Goal: Task Accomplishment & Management: Use online tool/utility

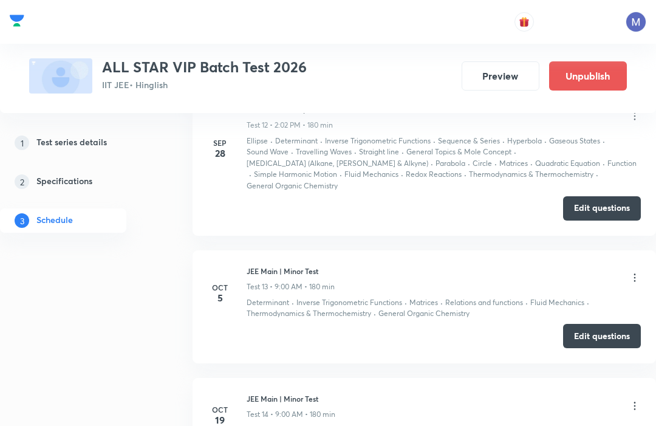
scroll to position [2075, 0]
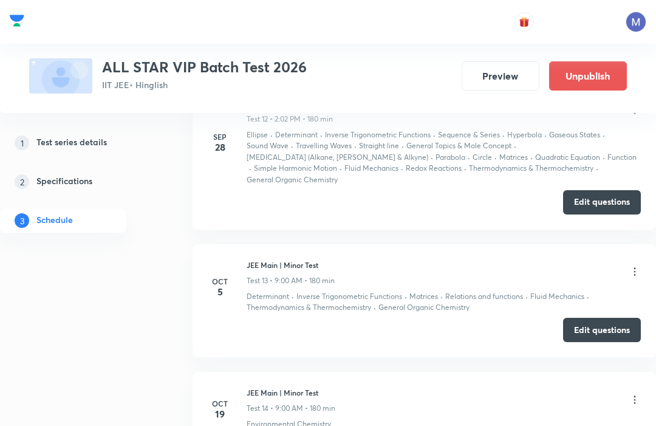
click at [602, 318] on button "Edit questions" at bounding box center [602, 330] width 78 height 24
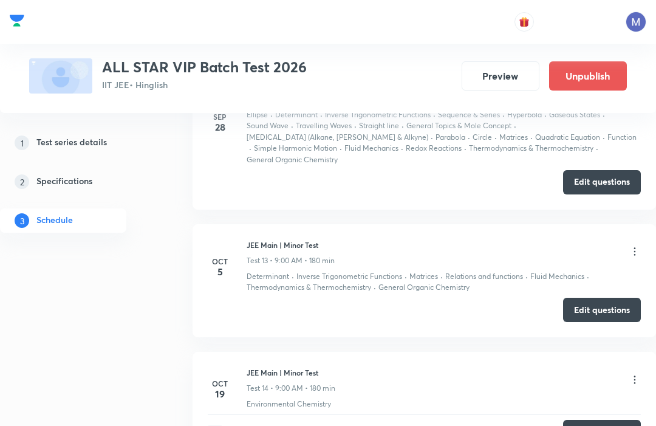
click at [633, 102] on div "Test Series ALL STAR VIP Batch Test 2026 IIT JEE • Hinglish Preview Unpublish" at bounding box center [328, 56] width 656 height 113
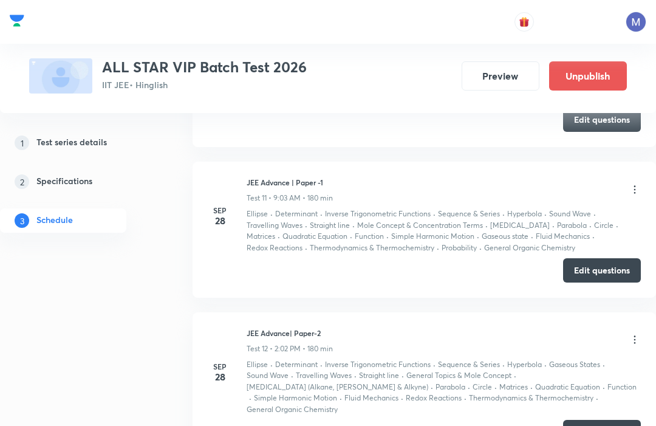
scroll to position [1840, 0]
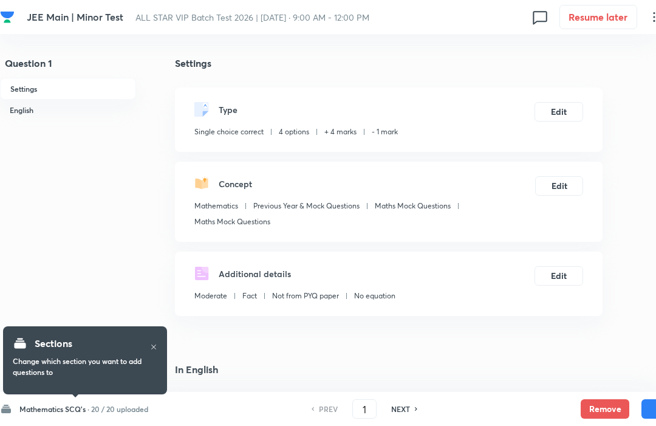
checkbox input "true"
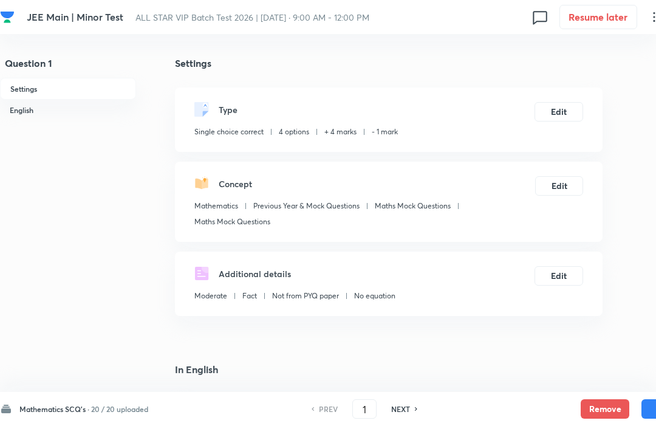
click at [407, 412] on h6 "NEXT" at bounding box center [400, 408] width 19 height 11
type input "2"
checkbox input "true"
click at [407, 412] on h6 "NEXT" at bounding box center [400, 408] width 19 height 11
checkbox input "true"
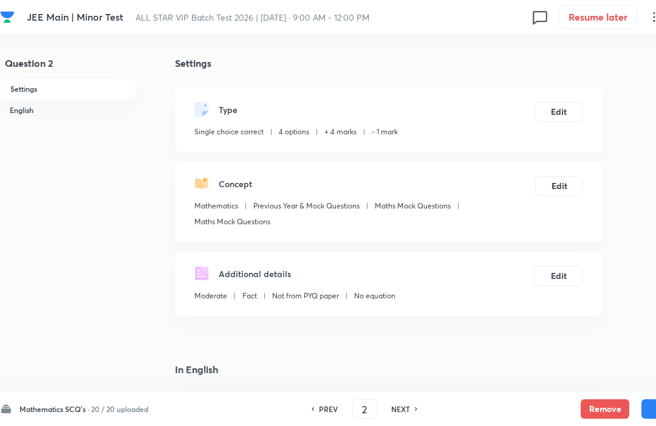
checkbox input "false"
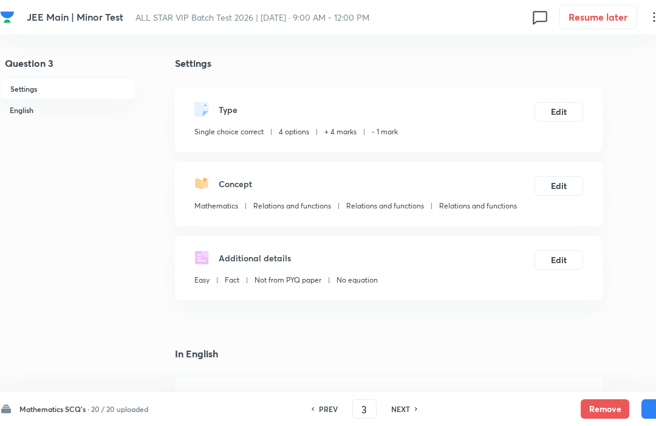
click at [103, 403] on div "Mathematics SCQ's · 20 / 20 uploaded" at bounding box center [74, 409] width 148 height 12
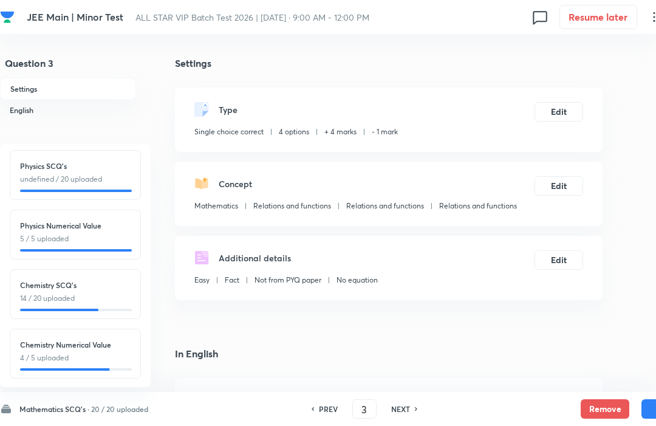
scroll to position [124, 0]
click at [62, 292] on p "14 / 20 uploaded" at bounding box center [75, 297] width 111 height 11
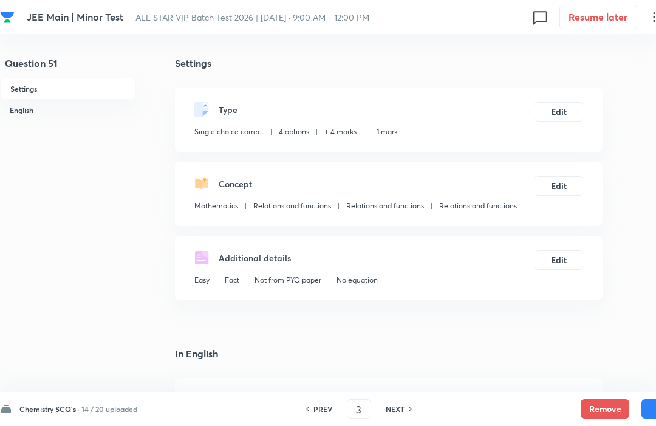
type input "51"
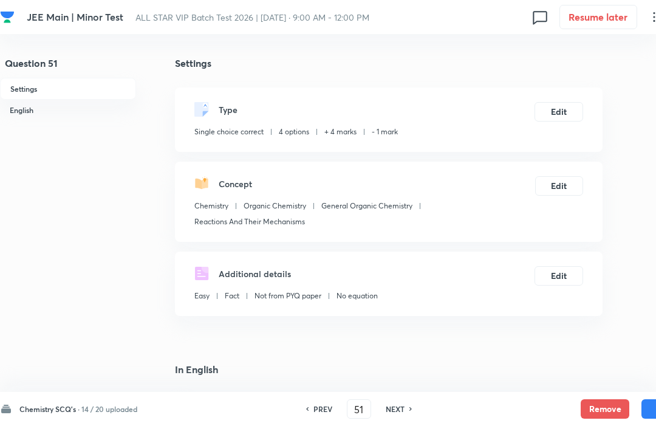
click at [397, 414] on h6 "NEXT" at bounding box center [395, 408] width 19 height 11
checkbox input "false"
type input "52"
click at [397, 413] on h6 "NEXT" at bounding box center [395, 408] width 19 height 11
checkbox input "true"
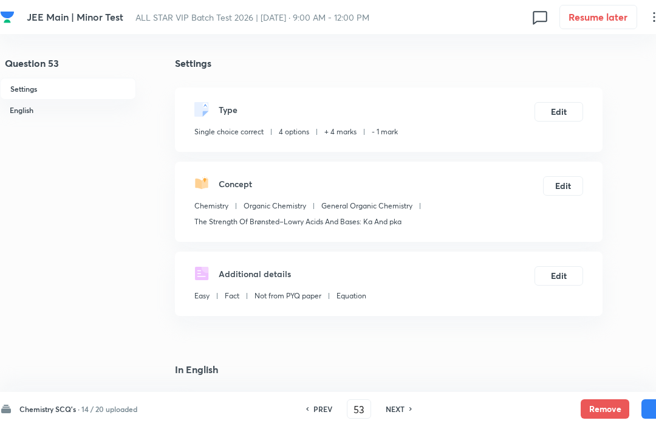
click at [400, 417] on div "PREV 53 ​ NEXT" at bounding box center [359, 408] width 157 height 19
click at [401, 415] on div "PREV 53 ​ NEXT" at bounding box center [359, 408] width 157 height 19
click at [401, 421] on div "Chemistry SCQ's · 14 / 20 uploaded PREV 53 ​ NEXT Remove Save" at bounding box center [345, 409] width 690 height 34
click at [391, 414] on h6 "NEXT" at bounding box center [395, 408] width 19 height 11
type input "54"
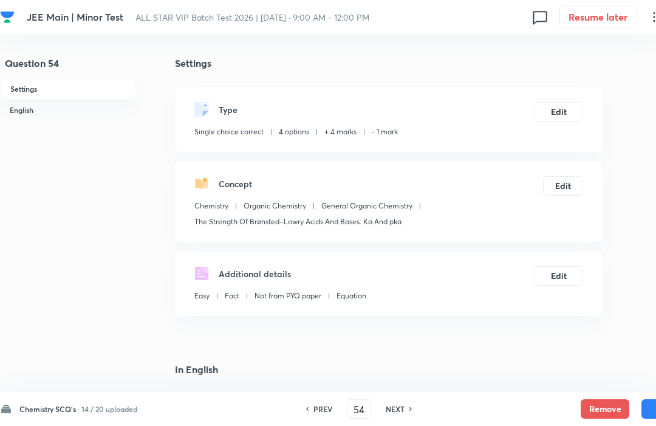
checkbox input "false"
click at [395, 418] on div "PREV 54 ​ NEXT" at bounding box center [359, 408] width 157 height 19
click at [392, 403] on h6 "NEXT" at bounding box center [395, 408] width 19 height 11
checkbox input "false"
type input "55"
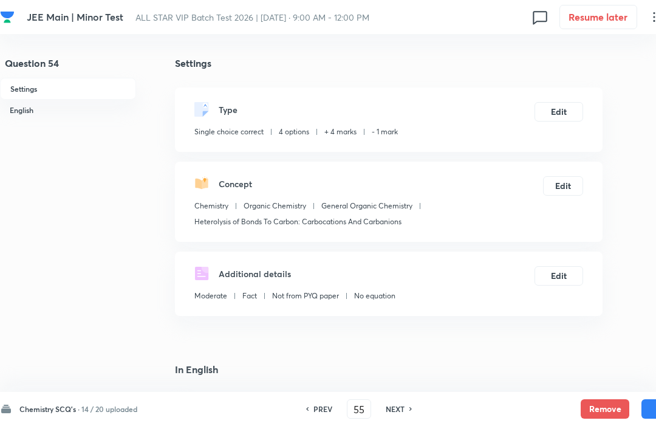
click at [392, 403] on div "PREV 55 ​ NEXT" at bounding box center [359, 408] width 157 height 19
click at [395, 413] on h6 "NEXT" at bounding box center [395, 408] width 19 height 11
checkbox input "false"
type input "56"
checkbox input "true"
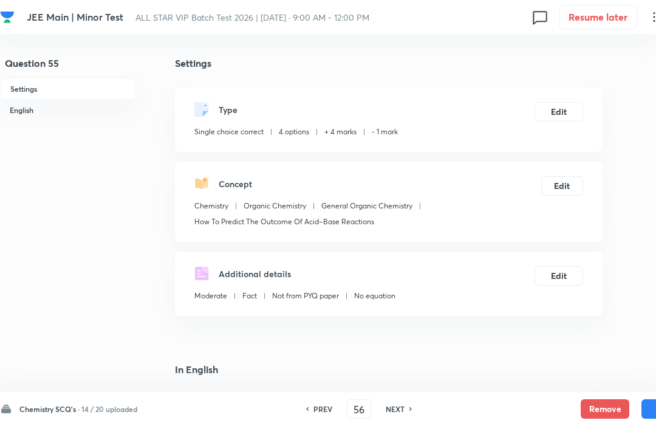
click at [400, 417] on div "PREV 56 ​ NEXT" at bounding box center [359, 408] width 157 height 19
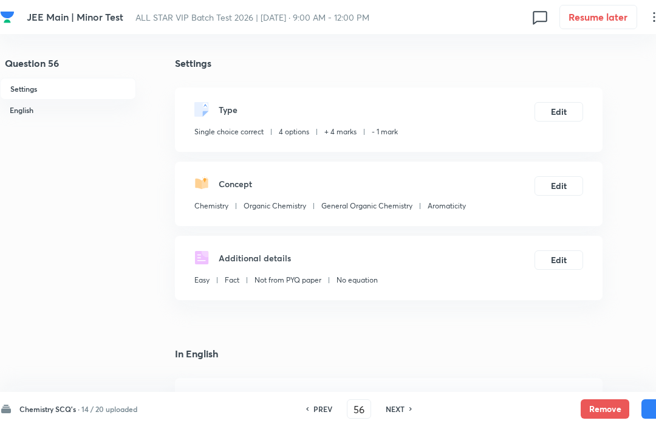
click at [395, 404] on h6 "NEXT" at bounding box center [395, 408] width 19 height 11
type input "57"
checkbox input "false"
click at [395, 404] on h6 "NEXT" at bounding box center [395, 408] width 19 height 11
checkbox input "false"
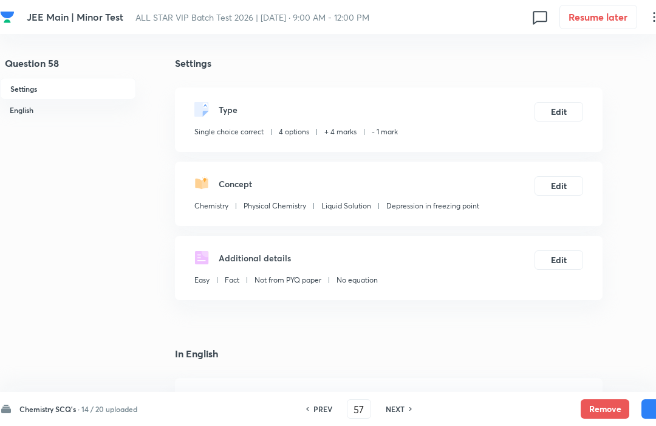
type input "58"
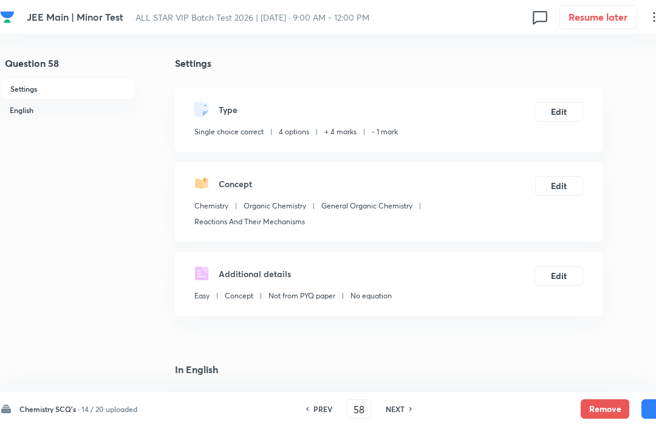
click at [396, 421] on div "Chemistry SCQ's · 14 / 20 uploaded PREV 58 ​ NEXT Remove Save" at bounding box center [345, 409] width 690 height 34
click at [392, 413] on h6 "NEXT" at bounding box center [395, 408] width 19 height 11
checkbox input "false"
type input "59"
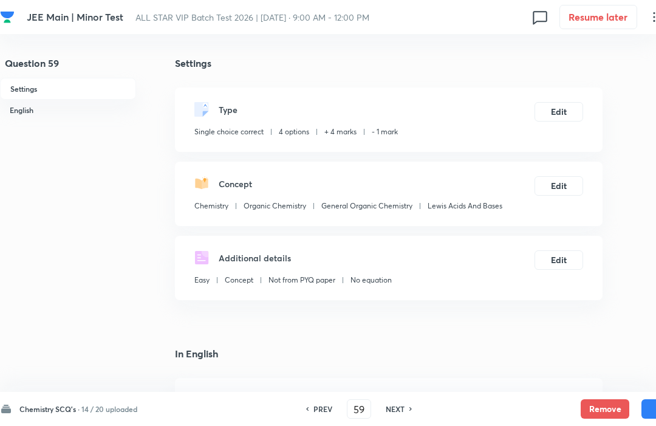
click at [401, 407] on h6 "NEXT" at bounding box center [395, 408] width 19 height 11
checkbox input "false"
type input "60"
checkbox input "true"
click at [392, 412] on h6 "NEXT" at bounding box center [395, 408] width 19 height 11
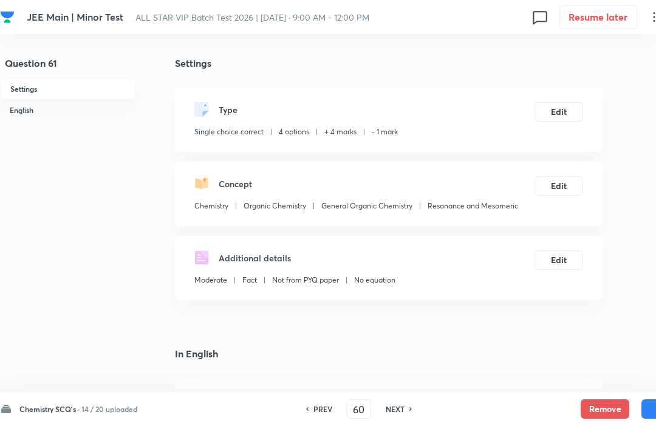
type input "61"
checkbox input "false"
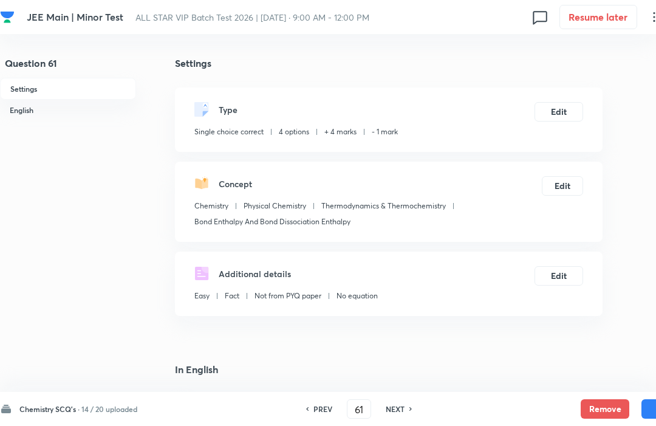
click at [390, 413] on h6 "NEXT" at bounding box center [395, 408] width 19 height 11
checkbox input "false"
type input "62"
click at [384, 404] on div "NEXT" at bounding box center [397, 408] width 32 height 11
checkbox input "false"
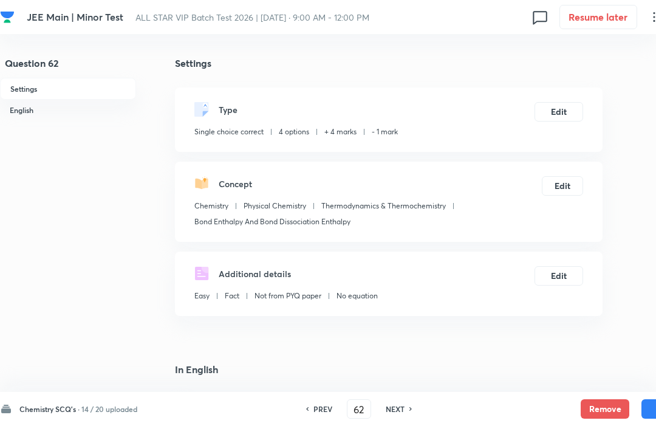
type input "63"
click at [398, 403] on h6 "NEXT" at bounding box center [395, 408] width 19 height 11
checkbox input "false"
type input "64"
checkbox input "true"
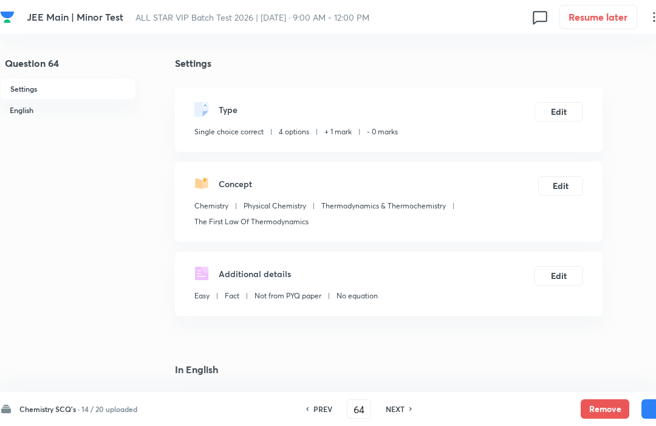
click at [397, 412] on h6 "NEXT" at bounding box center [395, 408] width 19 height 11
type input "65"
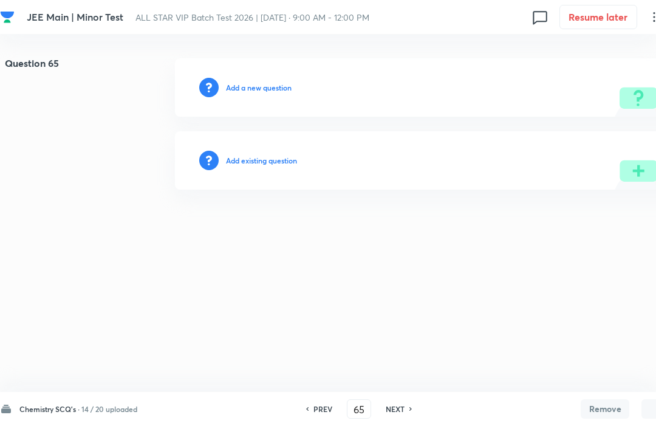
click at [279, 165] on h6 "Add existing question" at bounding box center [261, 160] width 71 height 11
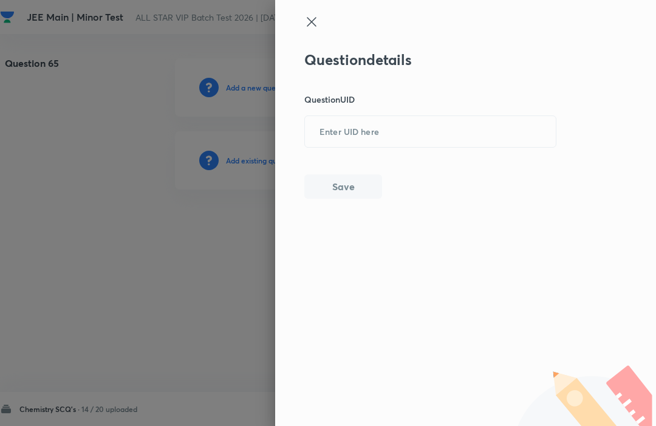
click at [350, 127] on input "text" at bounding box center [430, 132] width 251 height 30
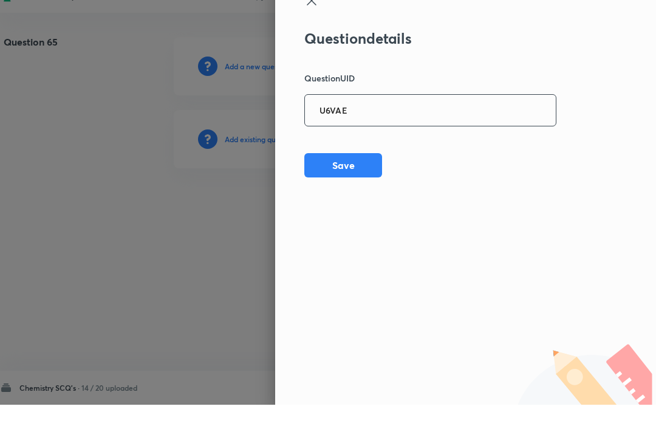
scroll to position [0, 0]
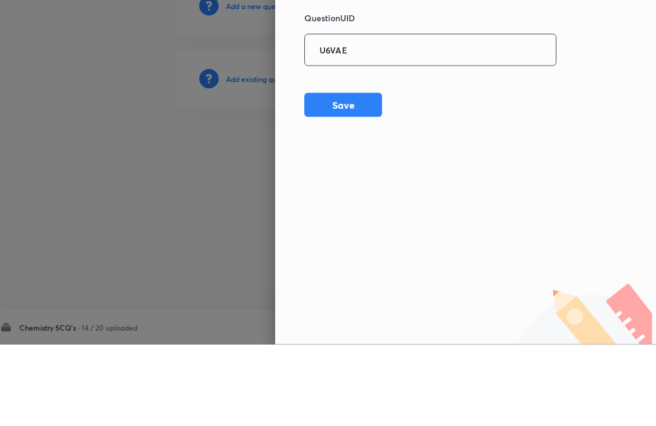
type input "U6VAE"
click at [347, 174] on button "Save" at bounding box center [343, 186] width 78 height 24
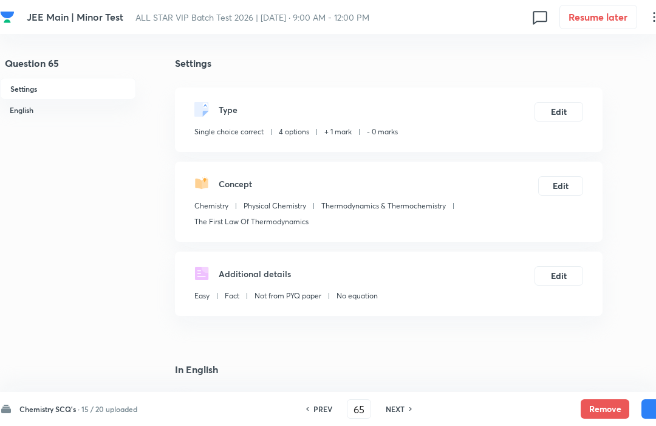
click at [563, 112] on button "Edit" at bounding box center [558, 111] width 49 height 19
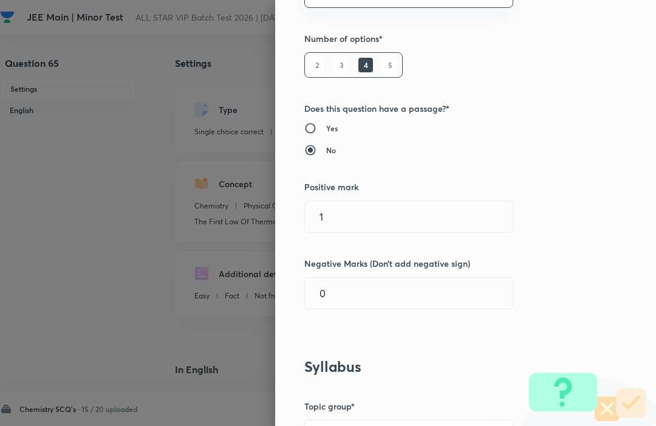
scroll to position [154, 0]
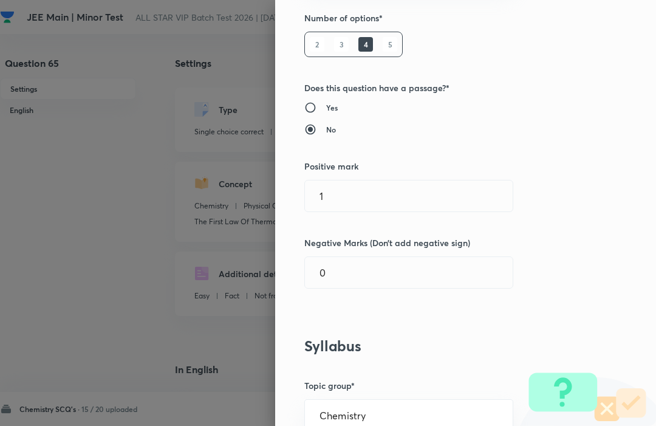
click at [468, 189] on input "1" at bounding box center [409, 195] width 208 height 31
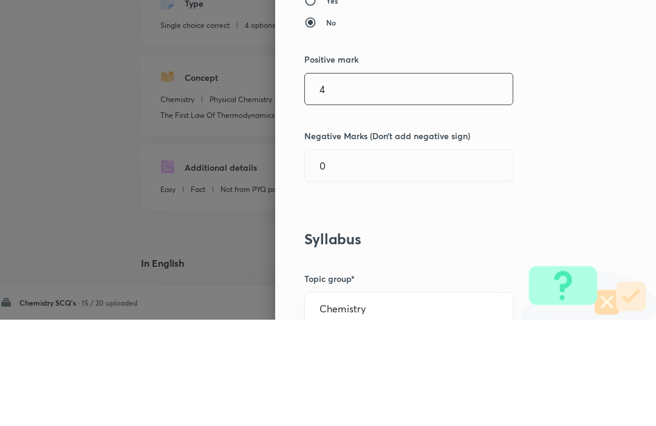
type input "4"
click at [628, 86] on div "Question settings Question type* Single choice correct Number of options* 2 3 4…" at bounding box center [465, 213] width 381 height 426
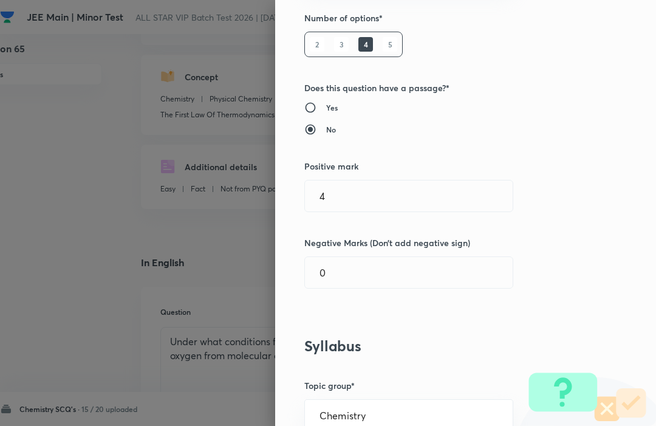
click at [457, 285] on input "0" at bounding box center [409, 272] width 208 height 31
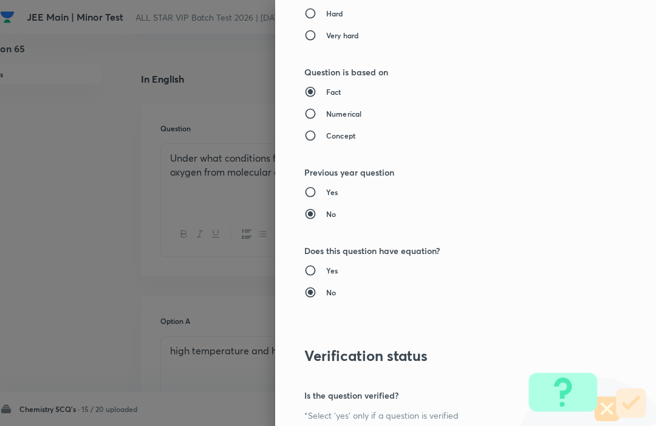
scroll to position [1185, 0]
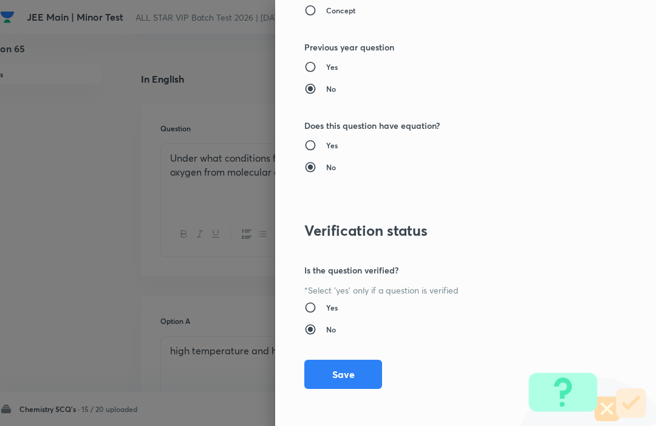
type input "1"
click at [371, 372] on button "Save" at bounding box center [343, 374] width 78 height 29
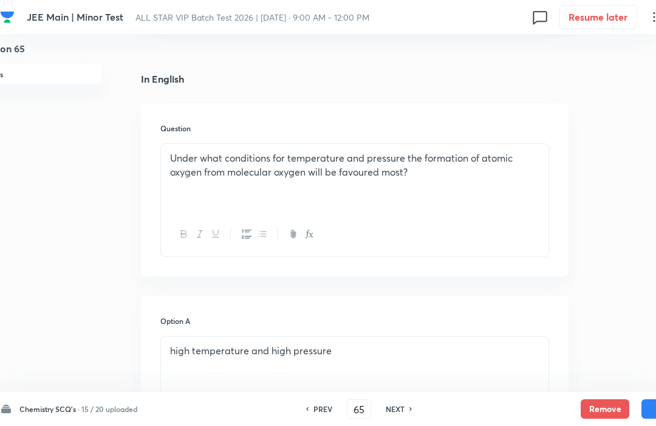
click at [648, 417] on button "Save" at bounding box center [665, 408] width 49 height 19
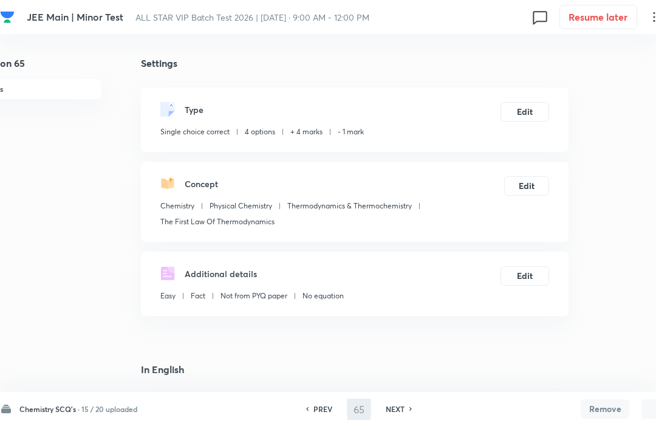
type input "66"
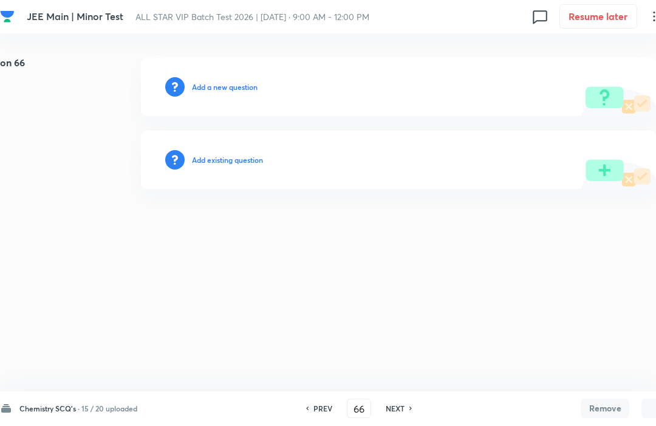
click at [219, 163] on h6 "Add existing question" at bounding box center [227, 160] width 71 height 11
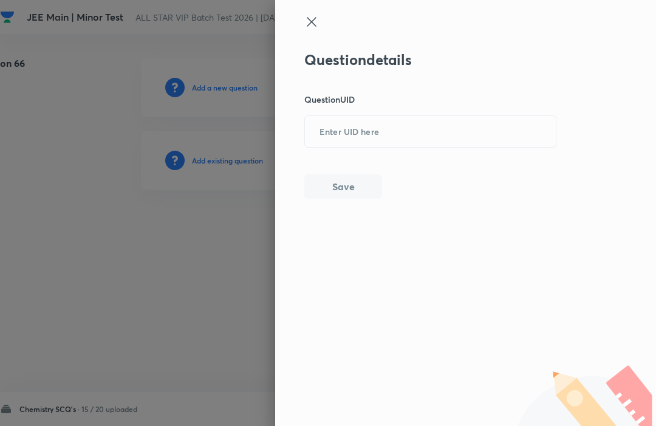
click at [326, 140] on input "text" at bounding box center [430, 132] width 251 height 30
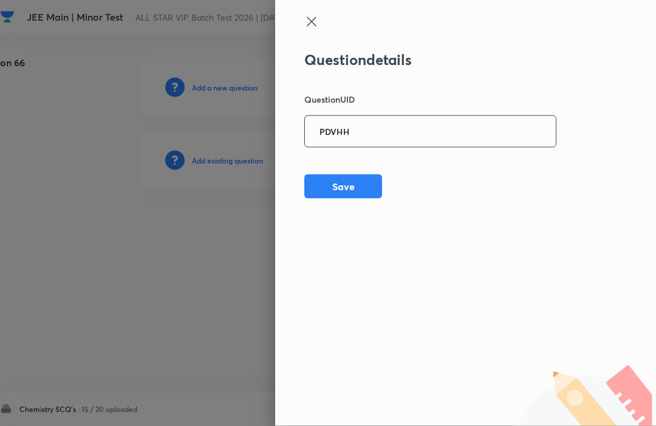
type input "PDVHH"
click at [611, 101] on div "Question details Question UID PDVHH ​ Save" at bounding box center [465, 213] width 381 height 426
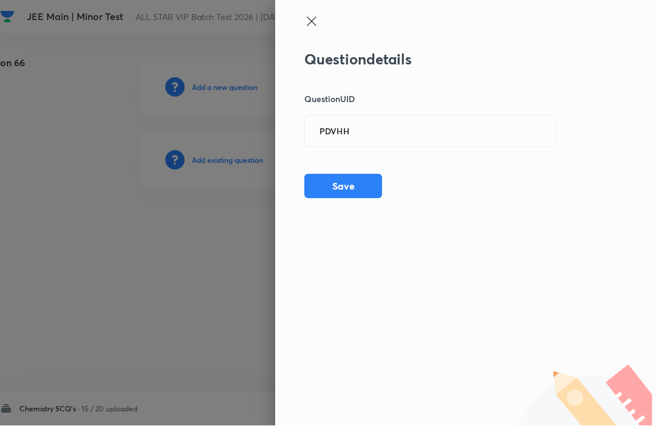
click at [326, 186] on button "Save" at bounding box center [343, 186] width 78 height 24
click at [327, 180] on button "Save" at bounding box center [343, 186] width 78 height 24
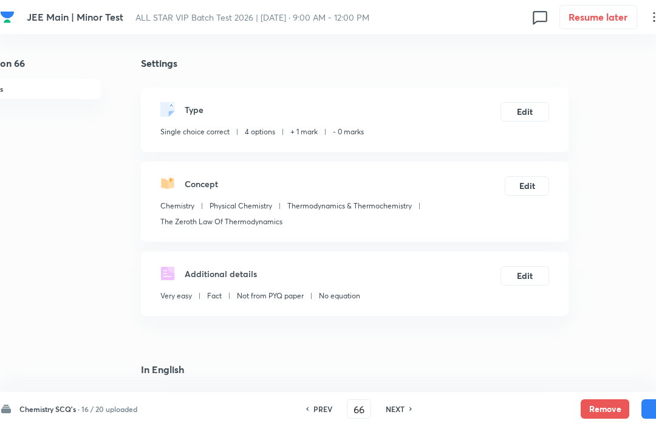
click at [533, 111] on button "Edit" at bounding box center [524, 111] width 49 height 19
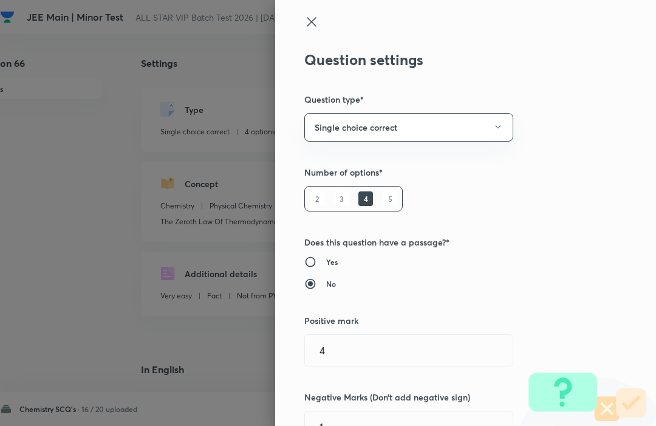
type input "1"
type input "0"
type input "Chemistry"
type input "Physical Chemistry"
type input "Thermodynamics & Thermochemistry"
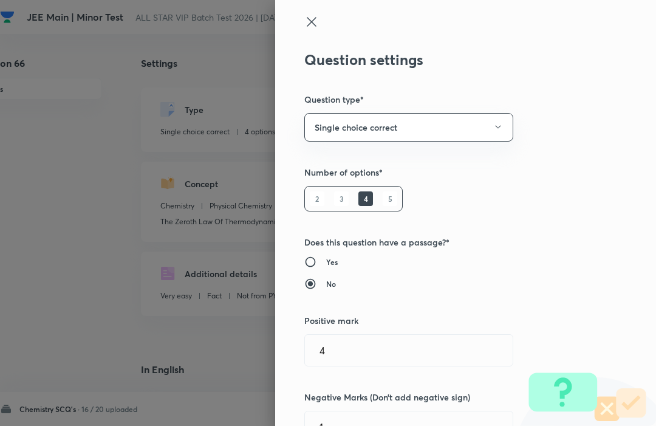
type input "The Zeroth Law Of Thermodynamics"
radio input "true"
radio input "false"
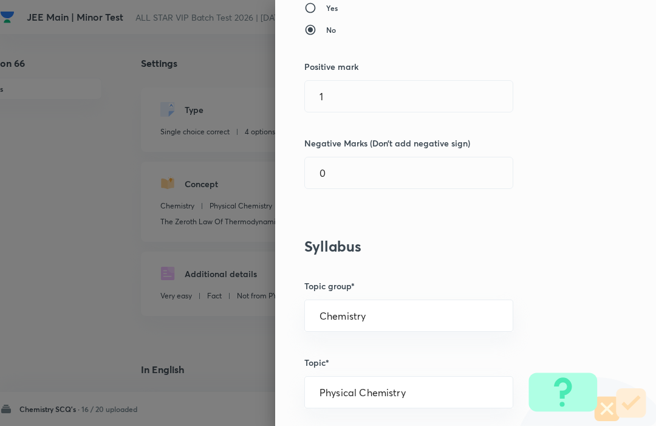
scroll to position [250, 0]
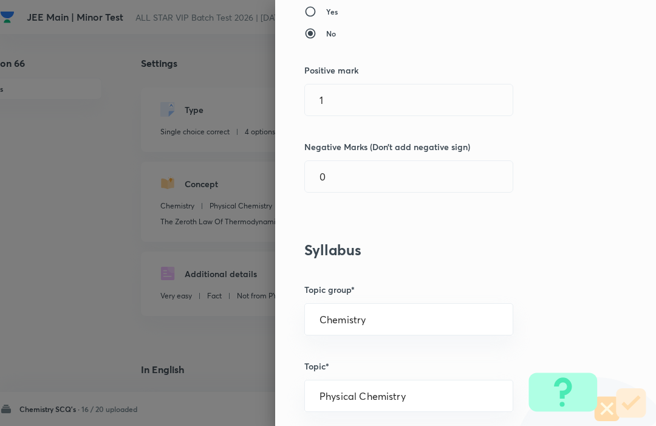
click at [463, 106] on input "1" at bounding box center [409, 99] width 208 height 31
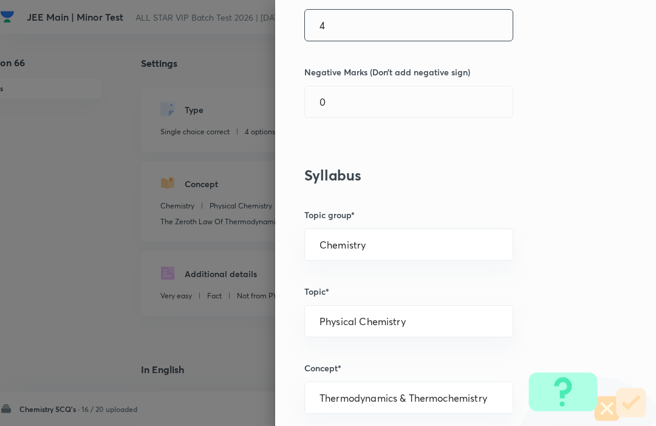
scroll to position [327, 0]
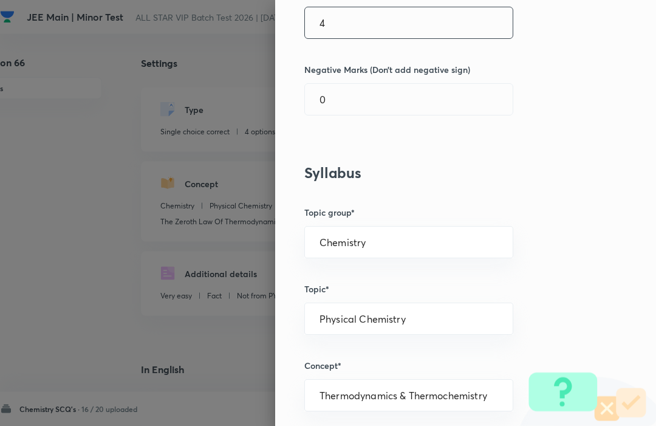
type input "4"
click at [462, 106] on input "0" at bounding box center [409, 99] width 208 height 31
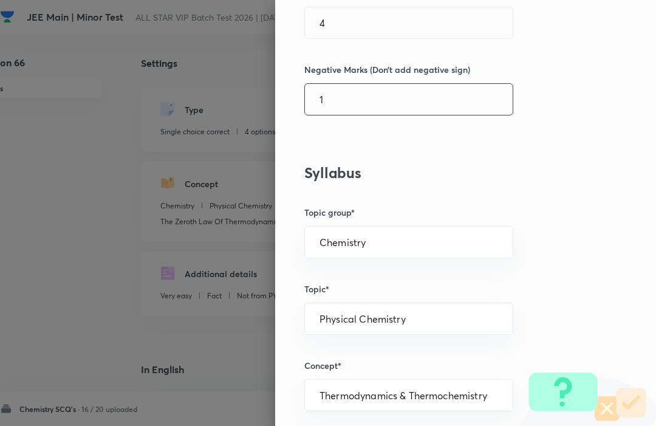
type input "1"
click at [616, 123] on div "Question settings Question type* Single choice correct Number of options* 2 3 4…" at bounding box center [465, 213] width 381 height 426
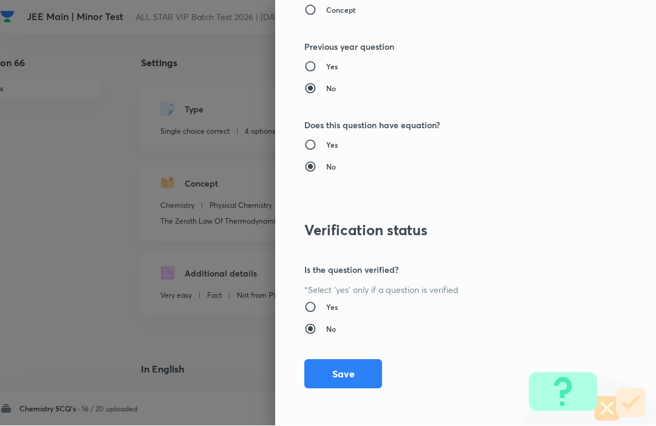
scroll to position [1, 34]
click at [361, 370] on button "Save" at bounding box center [343, 374] width 78 height 29
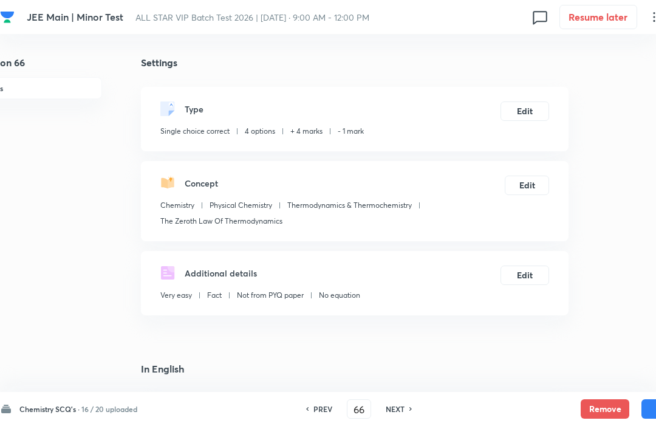
click at [654, 417] on button "Save" at bounding box center [665, 408] width 49 height 19
type input "67"
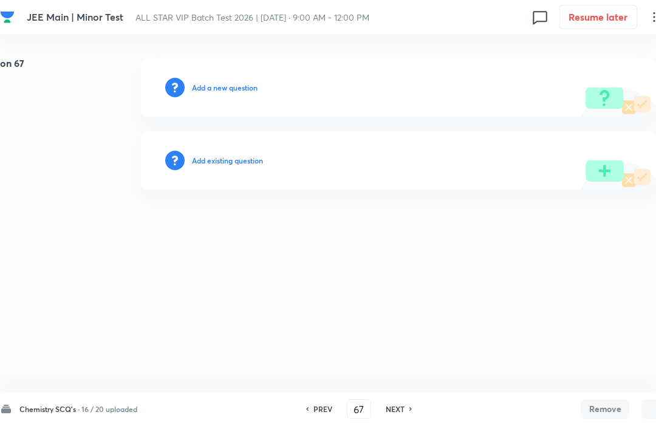
click at [218, 160] on h6 "Add existing question" at bounding box center [227, 160] width 71 height 11
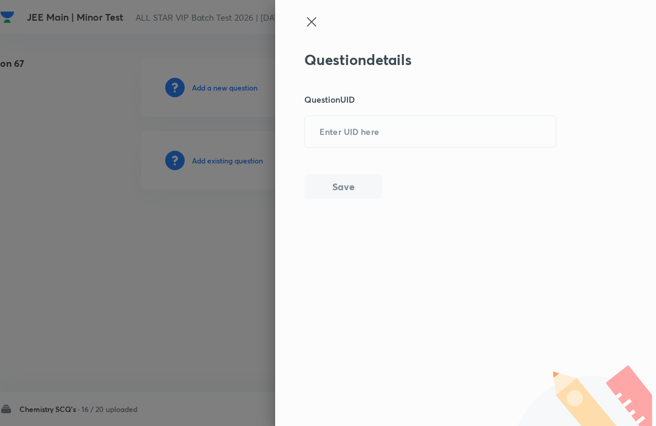
click at [555, 126] on input "text" at bounding box center [430, 132] width 251 height 30
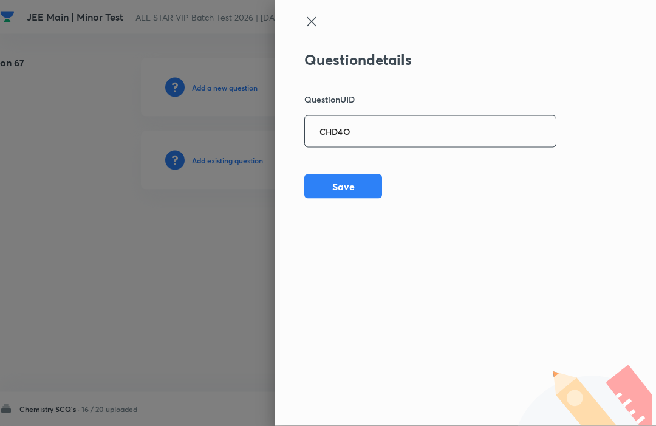
type input "CHD4O"
click at [612, 81] on div "Question details Question UID CHD4O ​ Save" at bounding box center [465, 213] width 381 height 426
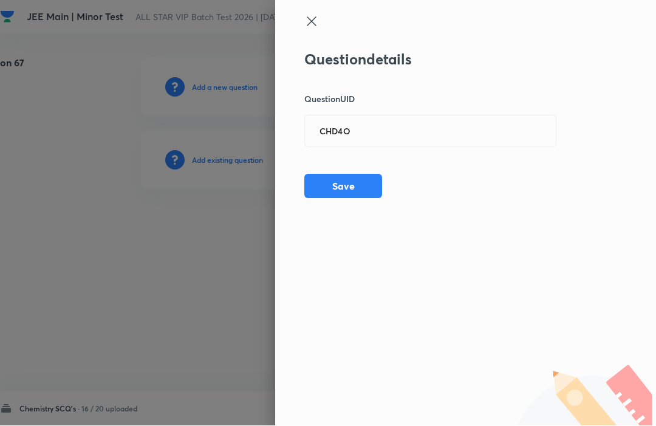
click at [610, 81] on div "Question details Question UID CHD4O ​ Save" at bounding box center [465, 213] width 381 height 426
click at [335, 181] on button "Save" at bounding box center [343, 186] width 78 height 24
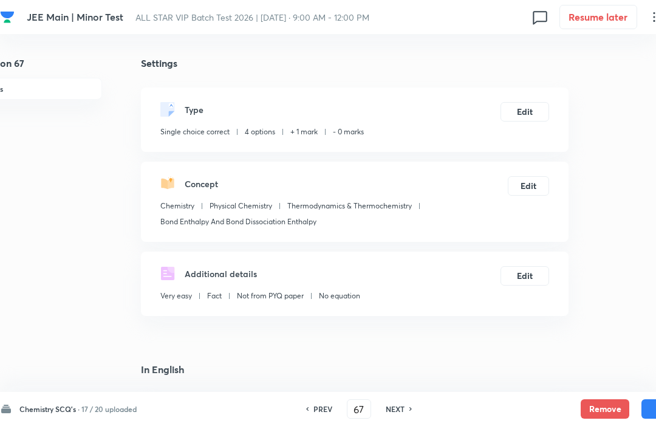
click at [525, 109] on button "Edit" at bounding box center [524, 111] width 49 height 19
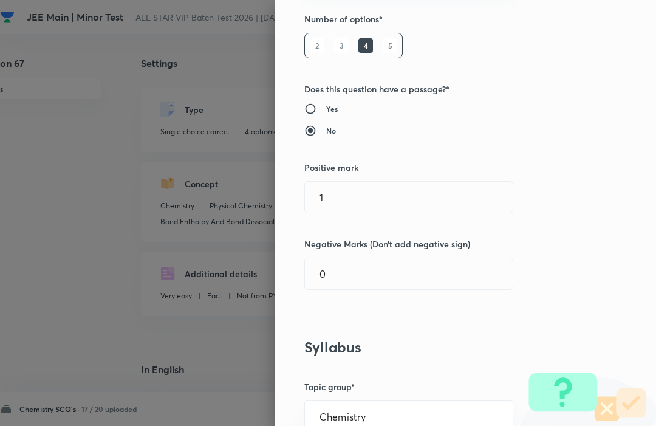
scroll to position [166, 0]
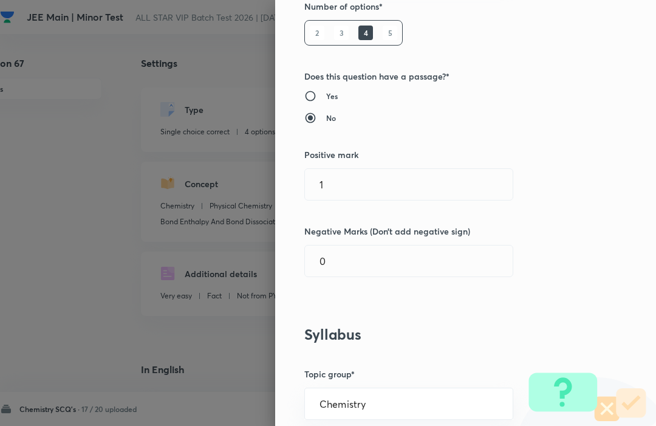
click at [449, 180] on input "1" at bounding box center [409, 184] width 208 height 31
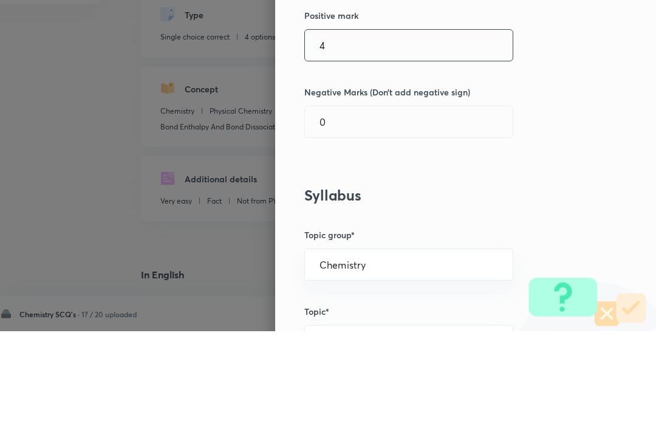
scroll to position [210, 0]
type input "4"
click at [471, 201] on input "0" at bounding box center [409, 216] width 208 height 31
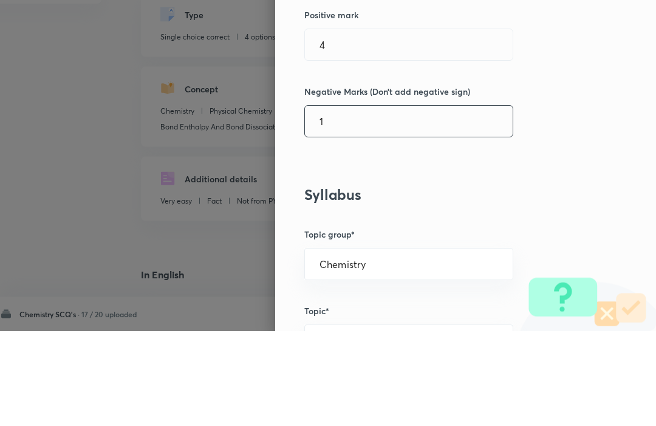
type input "1"
click at [611, 106] on div "Question settings Question type* Single choice correct Number of options* 2 3 4…" at bounding box center [465, 213] width 381 height 426
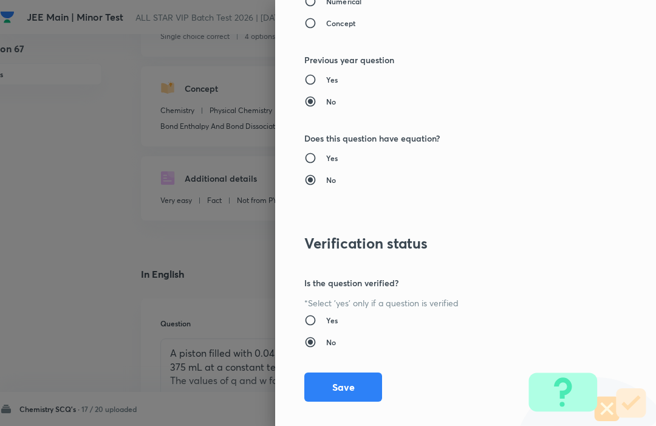
scroll to position [1185, 0]
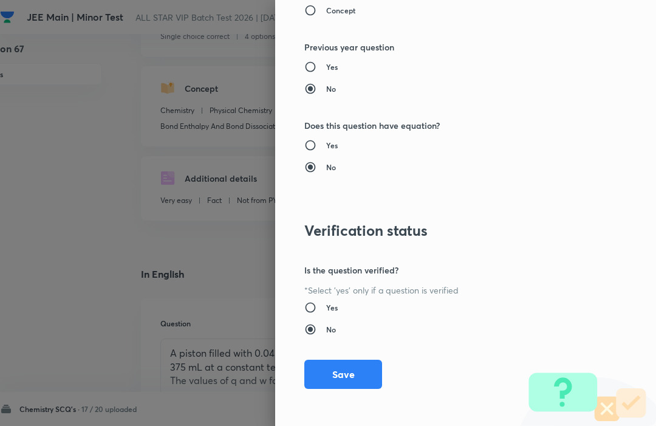
click at [327, 372] on button "Save" at bounding box center [343, 374] width 78 height 29
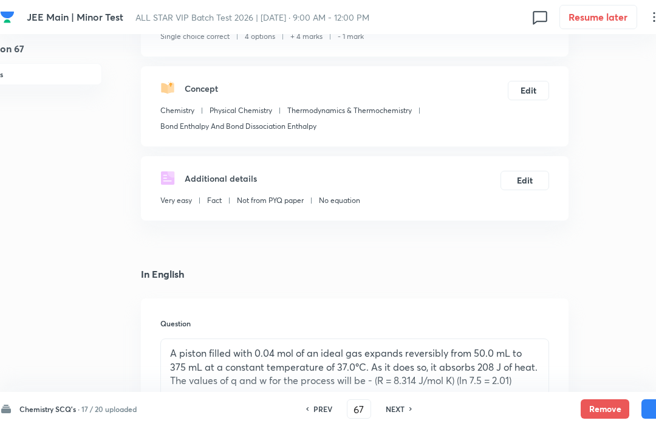
click at [647, 403] on button "Save" at bounding box center [665, 408] width 49 height 19
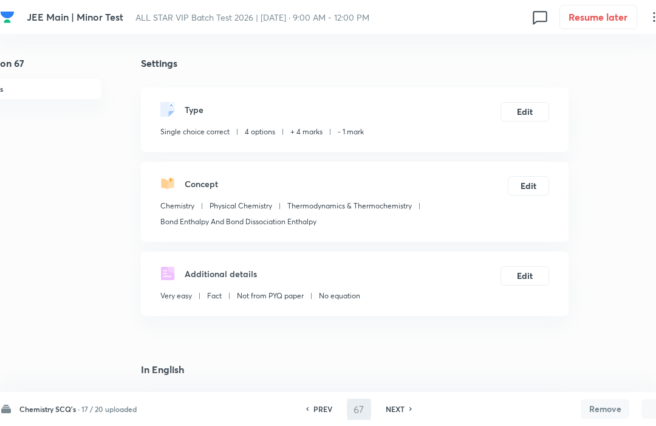
type input "68"
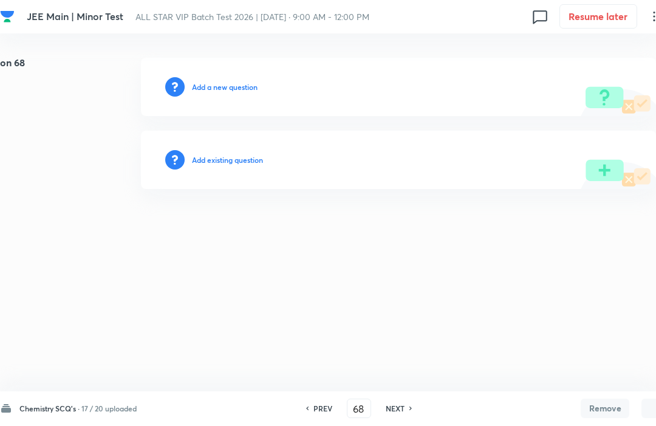
click at [204, 162] on h6 "Add existing question" at bounding box center [227, 160] width 71 height 11
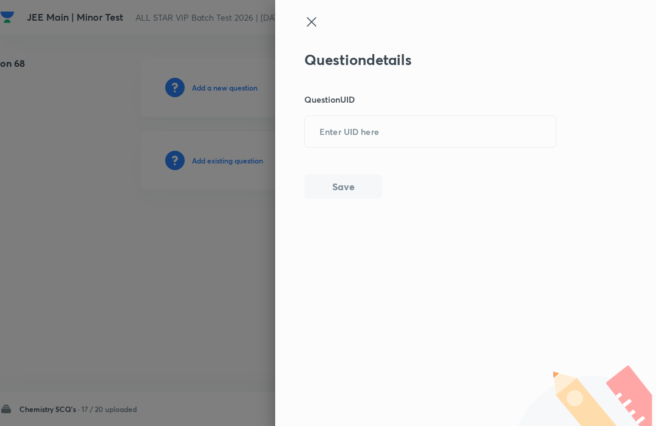
click at [474, 137] on input "text" at bounding box center [430, 132] width 251 height 30
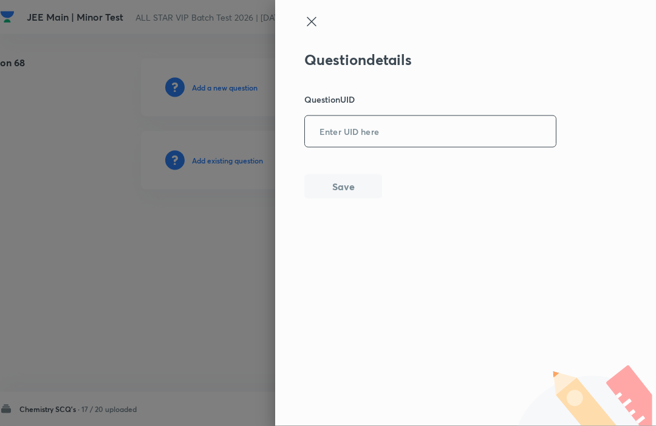
type input "d"
type input "DXH23"
click at [627, 103] on div "Question details Question UID DXH23 ​ Save" at bounding box center [465, 213] width 381 height 426
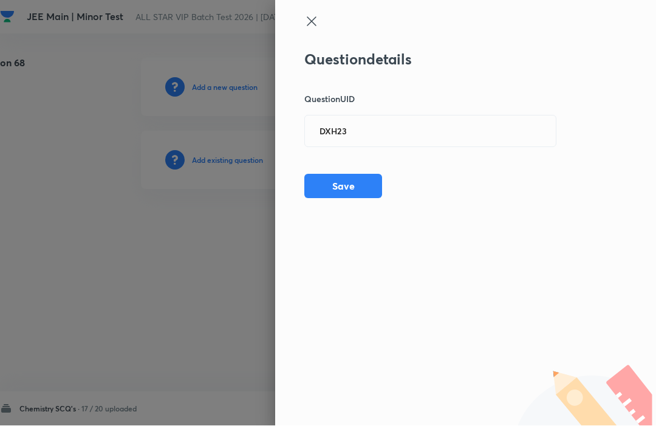
click at [361, 197] on button "Save" at bounding box center [343, 186] width 78 height 24
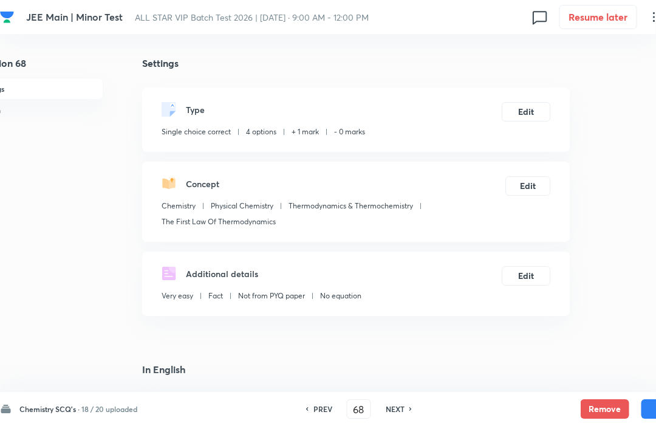
scroll to position [0, 31]
click at [530, 114] on button "Edit" at bounding box center [527, 111] width 49 height 19
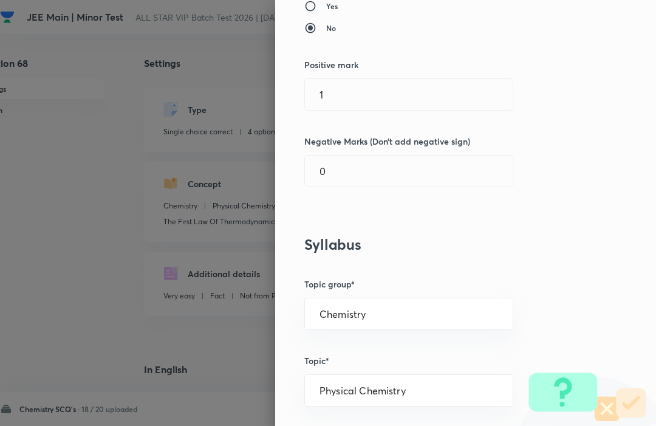
scroll to position [240, 0]
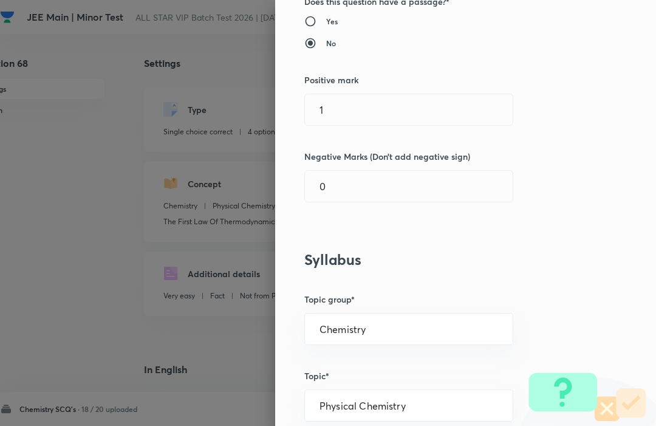
click at [446, 107] on input "1" at bounding box center [409, 109] width 208 height 31
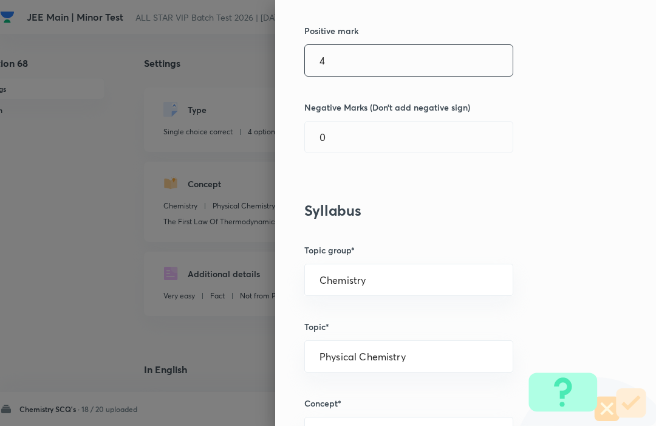
scroll to position [292, 0]
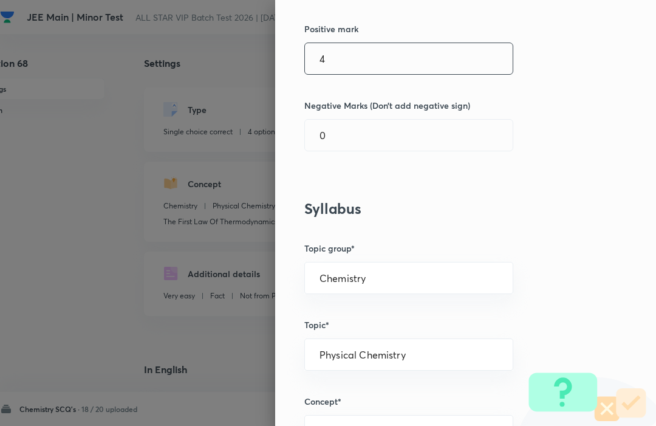
type input "4"
click at [447, 129] on input "0" at bounding box center [409, 135] width 208 height 31
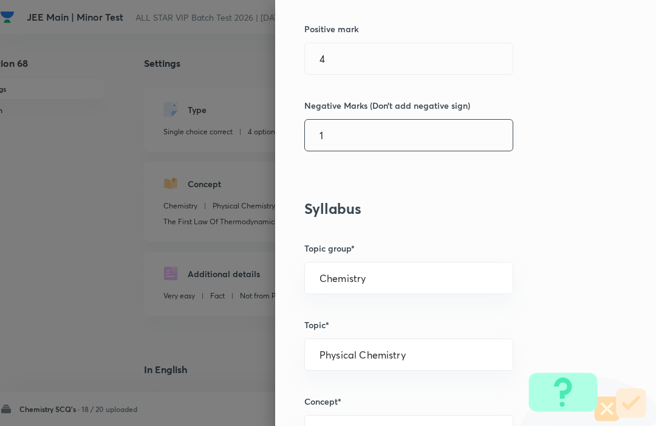
type input "1"
click at [612, 81] on div "Question settings Question type* Single choice correct Number of options* 2 3 4…" at bounding box center [465, 213] width 381 height 426
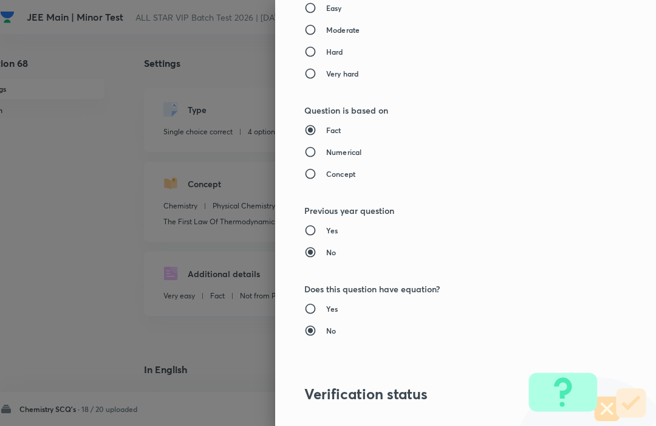
scroll to position [1185, 0]
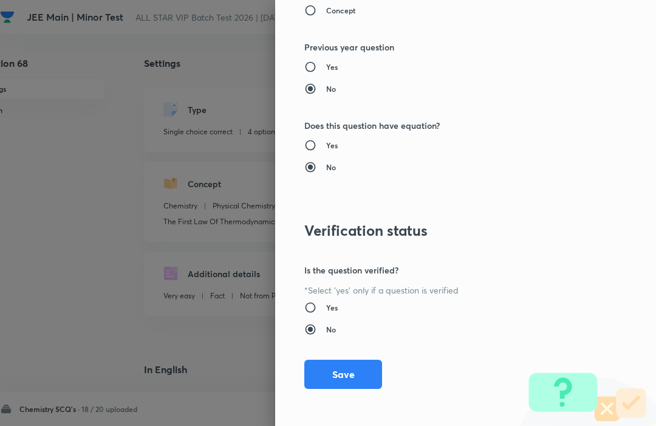
click at [336, 368] on button "Save" at bounding box center [343, 374] width 78 height 29
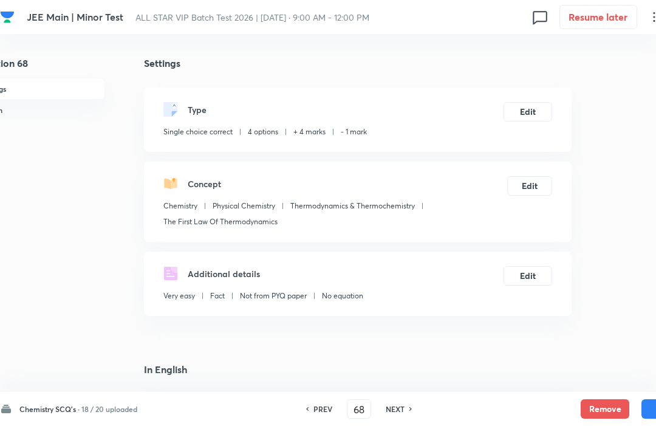
click at [646, 409] on button "Save" at bounding box center [665, 408] width 49 height 19
type input "69"
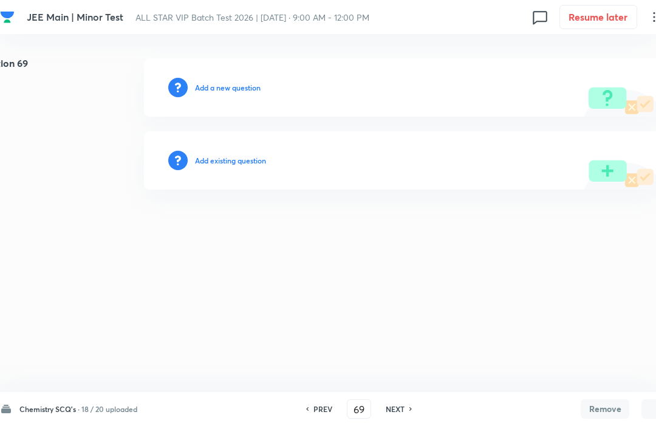
click at [211, 164] on h6 "Add existing question" at bounding box center [230, 160] width 71 height 11
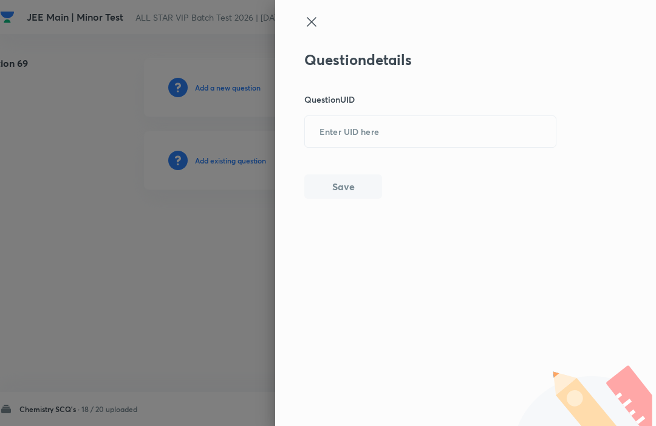
click at [325, 145] on input "text" at bounding box center [430, 132] width 251 height 30
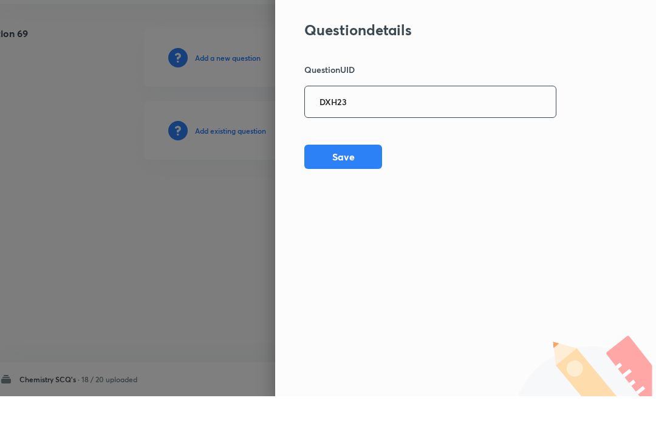
click at [337, 174] on button "Save" at bounding box center [343, 186] width 78 height 24
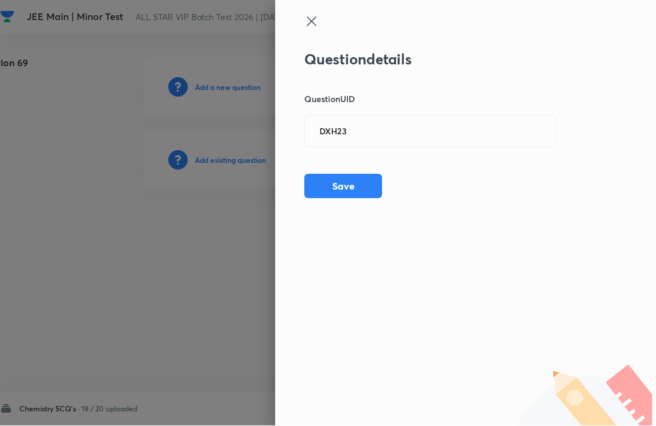
click at [534, 125] on input "DXH23" at bounding box center [430, 132] width 251 height 30
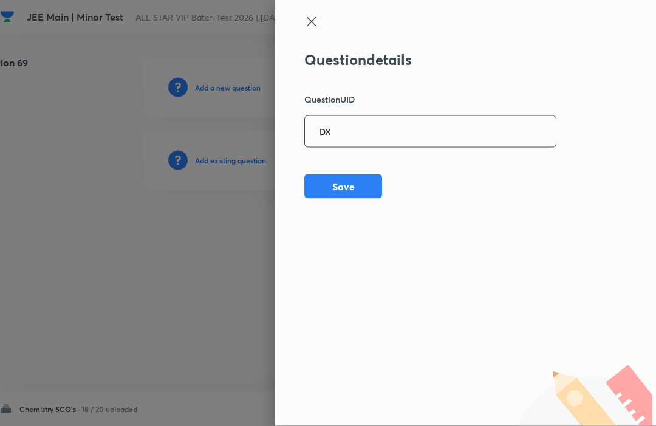
type input "D"
type input "5DW9M"
click at [629, 129] on div "Question details Question UID 5DW9M ​ Save" at bounding box center [465, 213] width 381 height 426
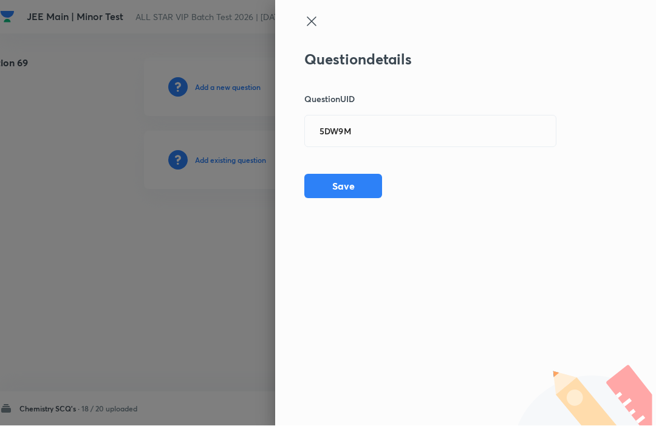
click at [312, 197] on button "Save" at bounding box center [343, 186] width 78 height 24
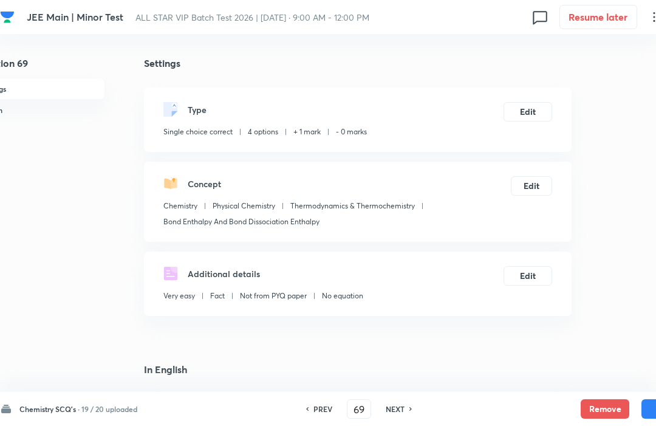
click at [528, 111] on button "Edit" at bounding box center [527, 111] width 49 height 19
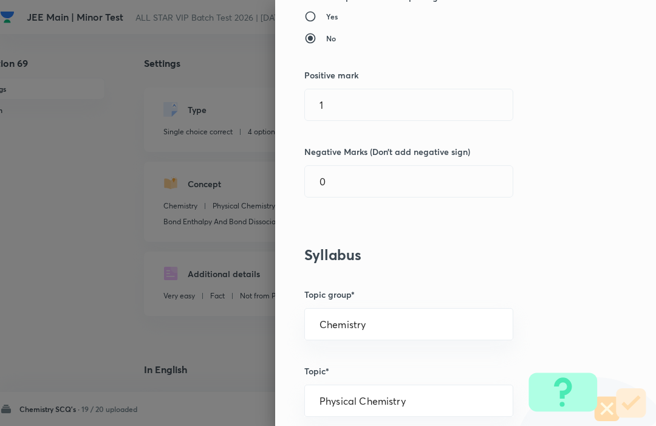
scroll to position [247, 0]
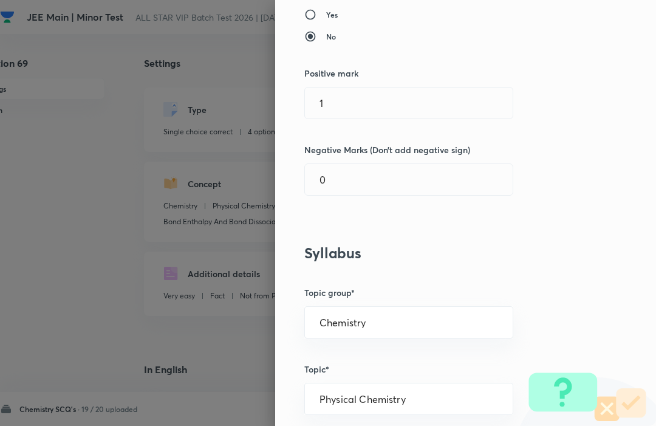
click at [471, 109] on input "1" at bounding box center [409, 102] width 208 height 31
type input "5"
click at [610, 117] on div "Question settings Question type* Single choice correct Number of options* 2 3 4…" at bounding box center [465, 213] width 381 height 426
click at [343, 184] on input "0" at bounding box center [409, 179] width 208 height 31
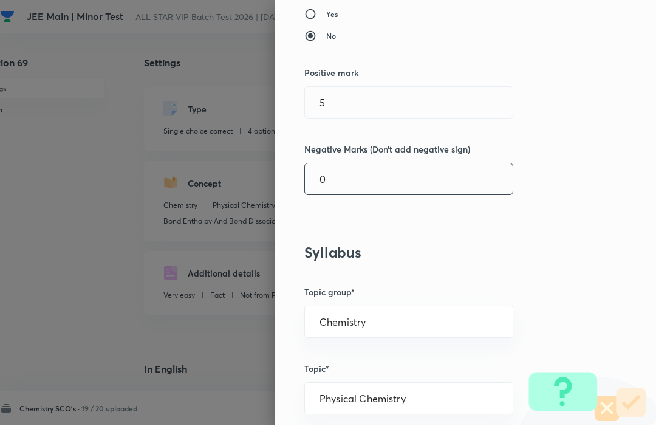
scroll to position [0, 34]
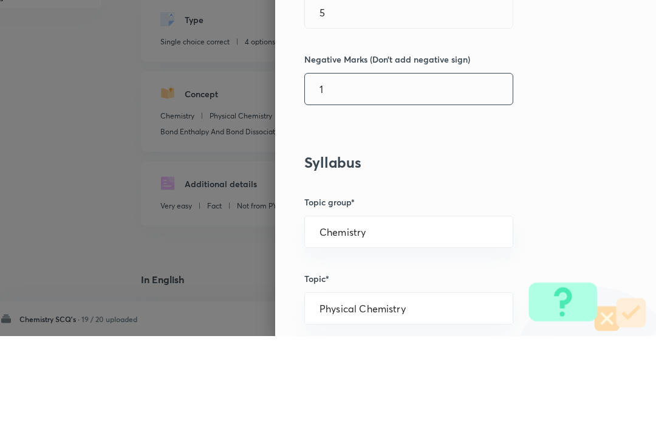
type input "1"
click at [631, 122] on div "Question settings Question type* Single choice correct Number of options* 2 3 4…" at bounding box center [465, 213] width 381 height 426
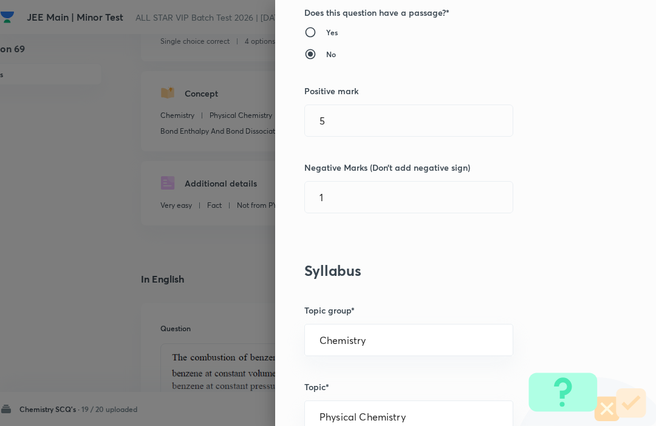
scroll to position [225, 0]
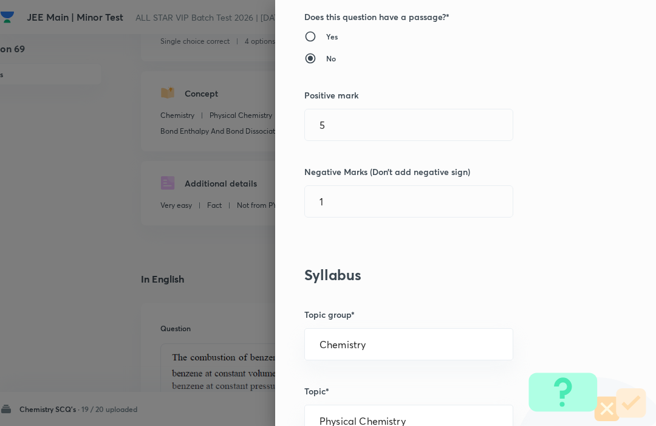
click at [502, 117] on input "5" at bounding box center [409, 124] width 208 height 31
click at [450, 130] on input "5" at bounding box center [409, 124] width 208 height 31
type input "4"
click at [604, 112] on div "Question settings Question type* Single choice correct Number of options* 2 3 4…" at bounding box center [465, 213] width 381 height 426
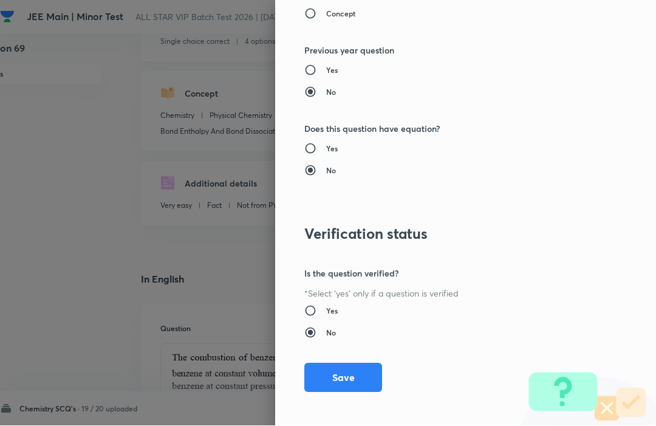
scroll to position [1185, 0]
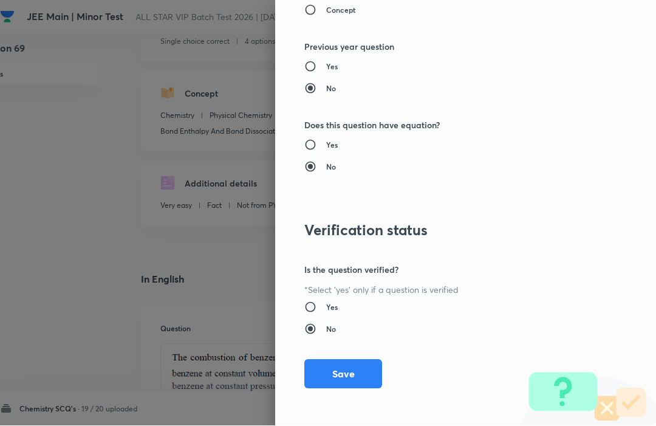
click at [310, 372] on button "Save" at bounding box center [343, 374] width 78 height 29
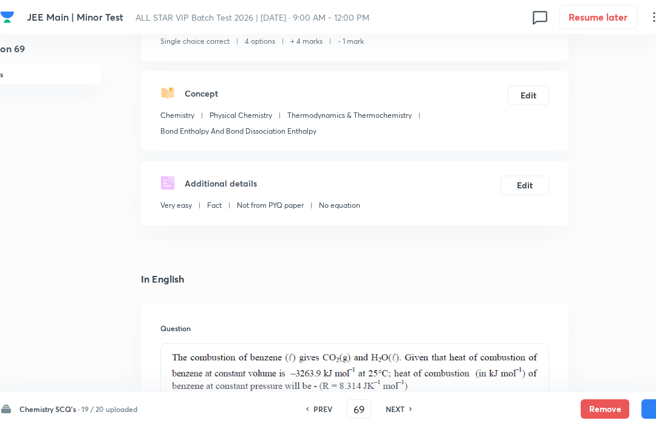
click at [651, 402] on button "Save" at bounding box center [665, 408] width 49 height 19
type input "70"
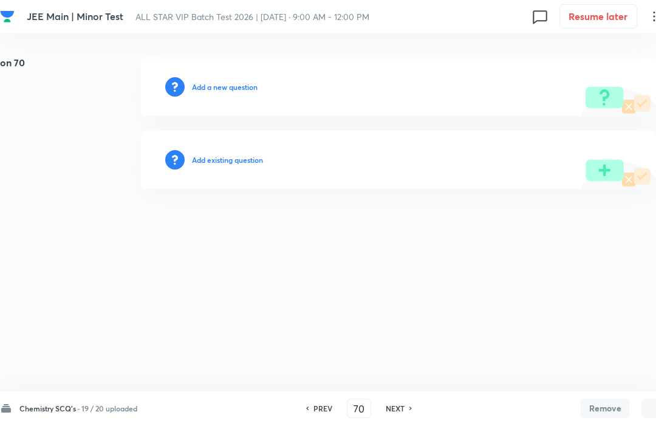
click at [214, 163] on h6 "Add existing question" at bounding box center [227, 160] width 71 height 11
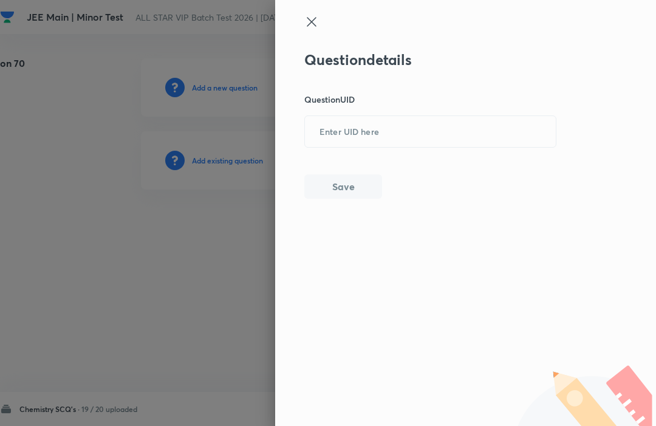
click at [536, 132] on input "text" at bounding box center [430, 132] width 251 height 30
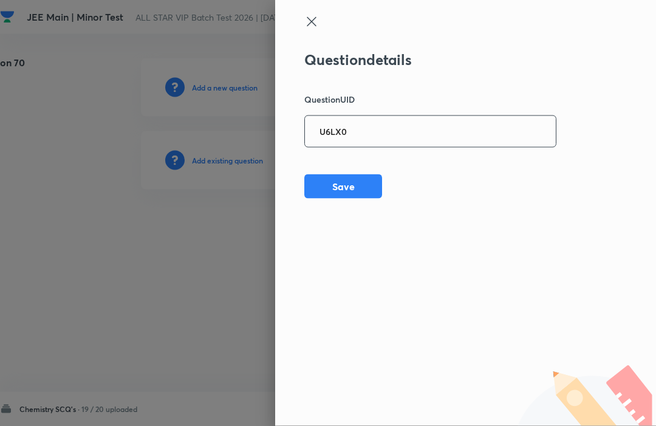
type input "U6LX0"
click at [590, 131] on div "Question details Question UID U6LX0 ​ Save" at bounding box center [465, 213] width 381 height 426
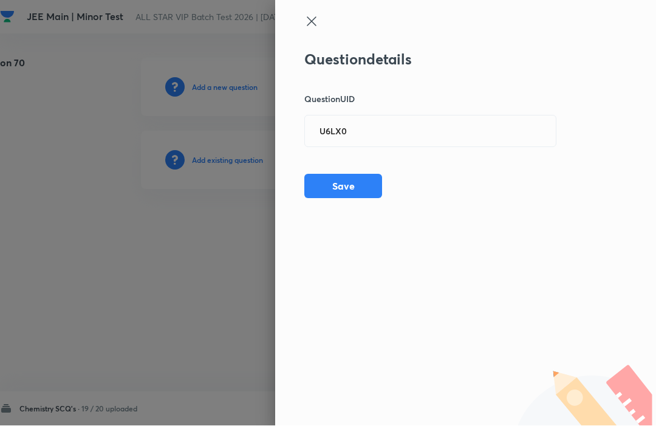
click at [319, 185] on button "Save" at bounding box center [343, 186] width 78 height 24
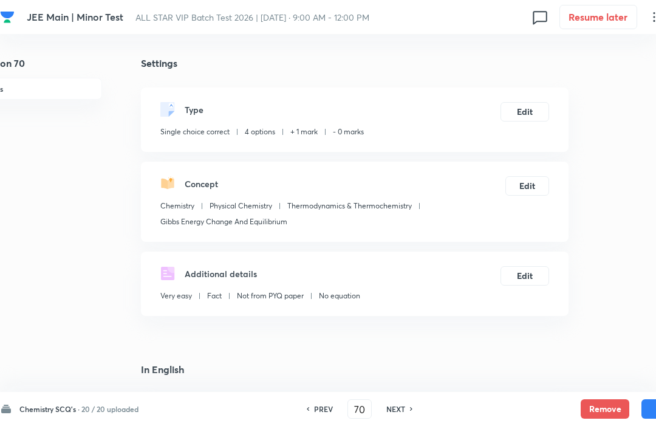
click at [528, 114] on button "Edit" at bounding box center [524, 111] width 49 height 19
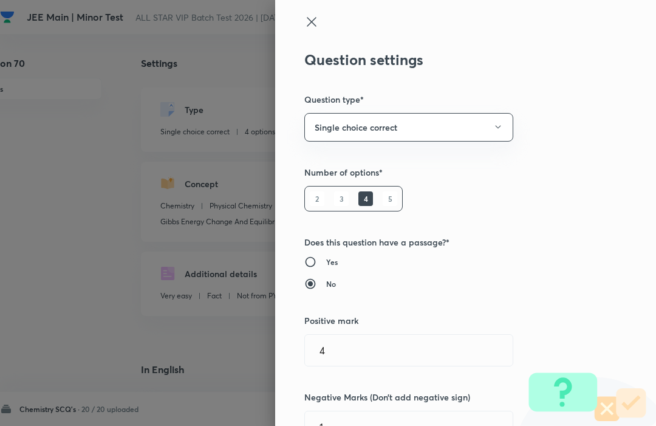
type input "1"
type input "0"
type input "Chemistry"
type input "Physical Chemistry"
type input "Thermodynamics & Thermochemistry"
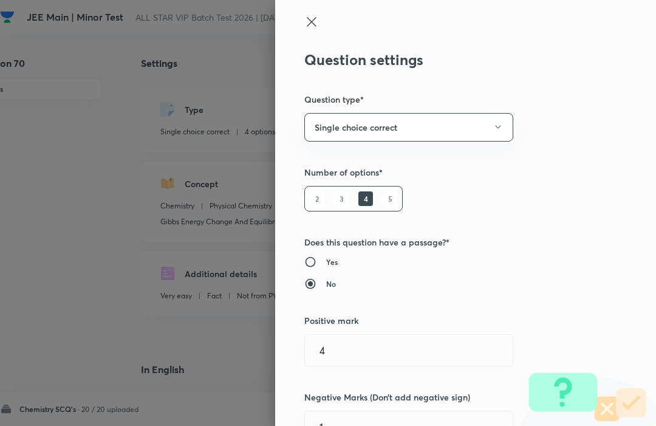
type input "Gibbs Energy Change And Equilibrium"
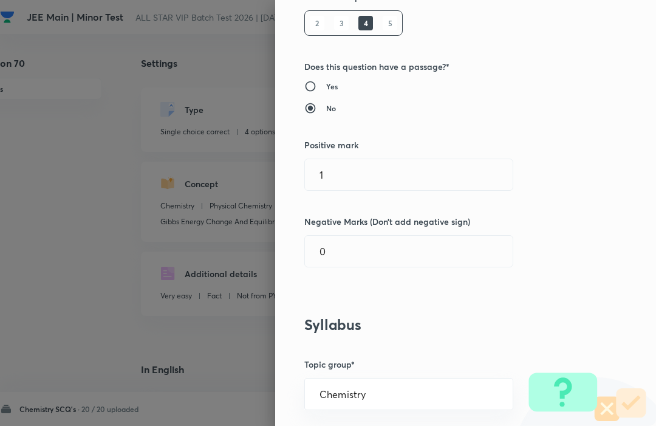
scroll to position [184, 0]
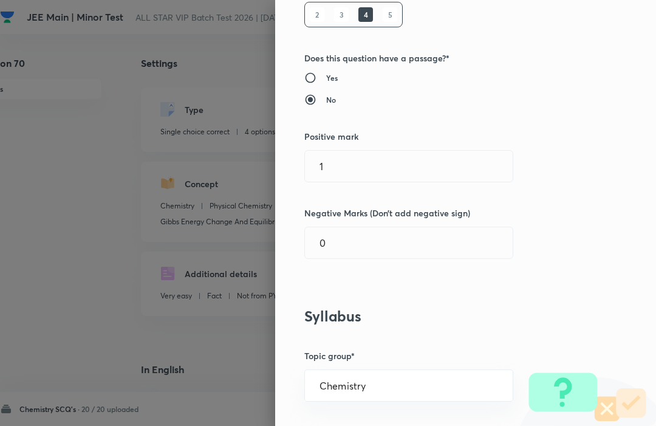
click at [458, 160] on input "1" at bounding box center [409, 166] width 208 height 31
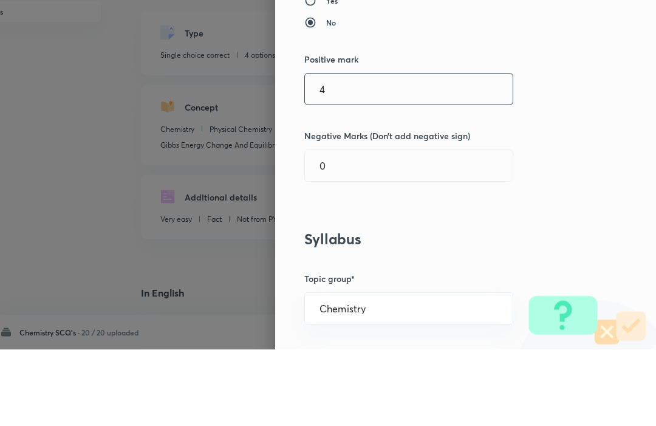
type input "4"
click at [338, 227] on input "0" at bounding box center [409, 242] width 208 height 31
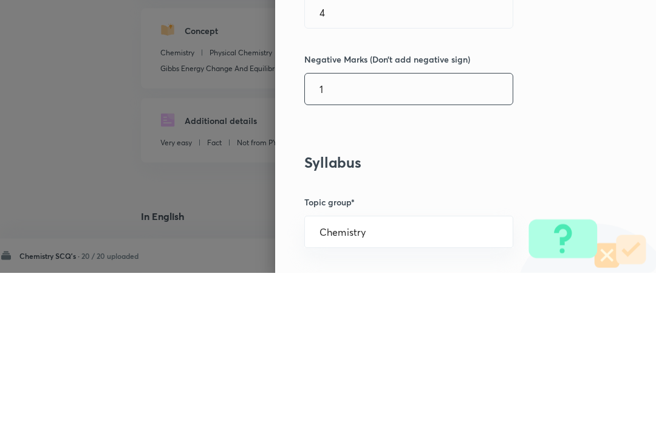
type input "1"
click at [623, 117] on div "Question settings Question type* Single choice correct Number of options* 2 3 4…" at bounding box center [465, 213] width 381 height 426
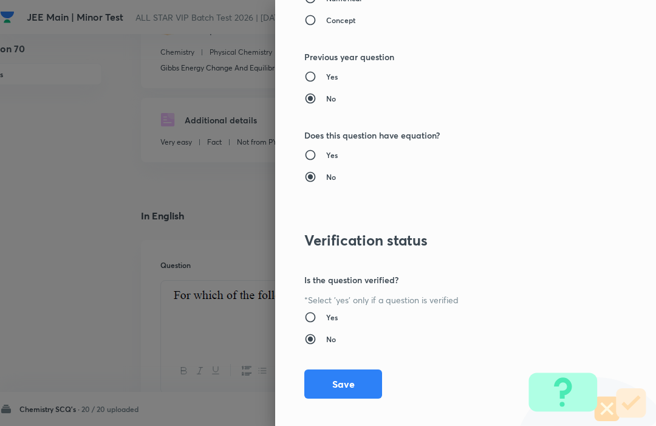
scroll to position [1185, 0]
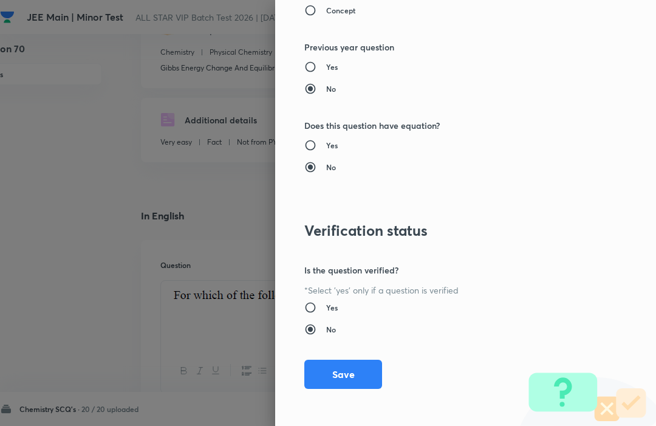
click at [349, 375] on button "Save" at bounding box center [343, 374] width 78 height 29
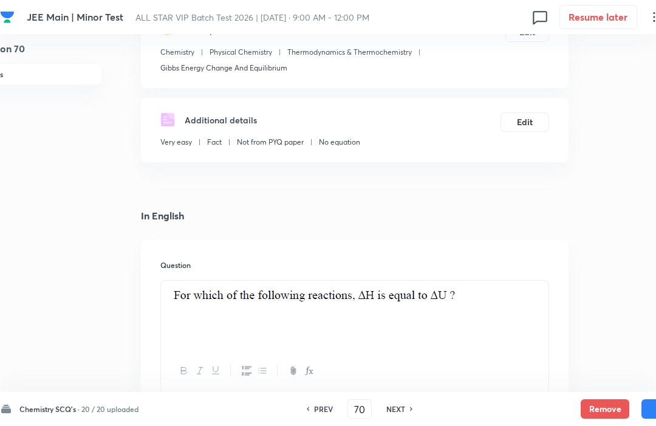
click at [650, 405] on button "Save" at bounding box center [665, 408] width 49 height 19
type input "71"
type input "2"
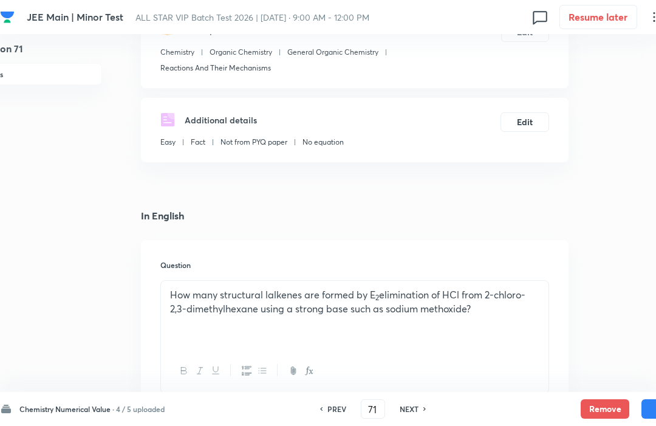
click at [642, 403] on button "Save" at bounding box center [665, 408] width 49 height 19
type input "72"
type input "4"
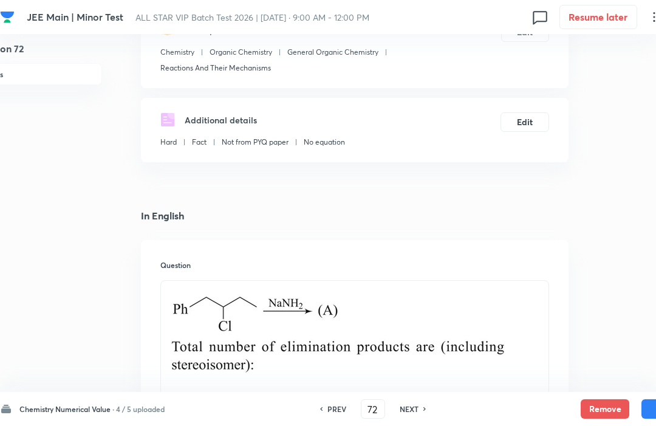
click at [418, 411] on h6 "NEXT" at bounding box center [409, 408] width 19 height 11
type input "73"
type input "23"
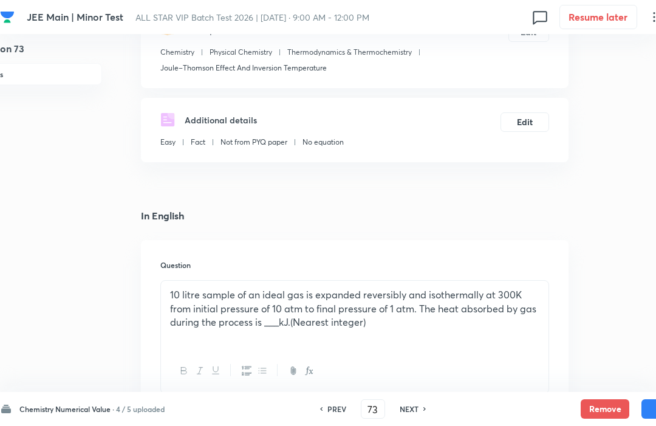
click at [418, 404] on h6 "NEXT" at bounding box center [409, 408] width 19 height 11
type input "74"
type input "300"
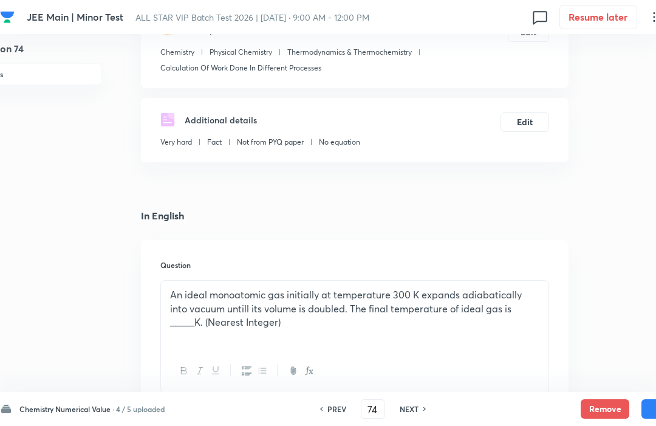
click at [422, 413] on div "NEXT" at bounding box center [411, 408] width 32 height 11
type input "75"
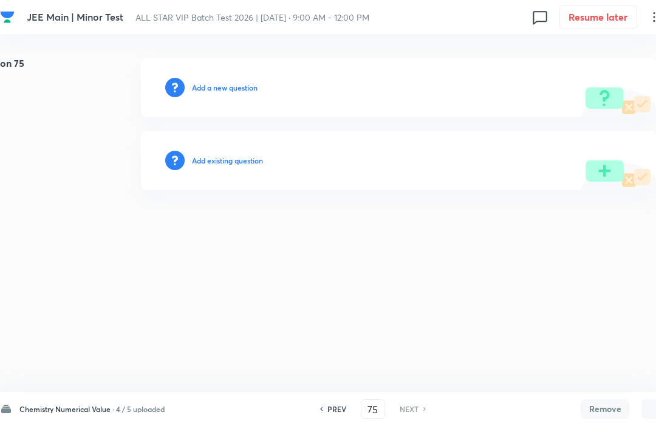
scroll to position [0, 34]
click at [208, 160] on h6 "Add existing question" at bounding box center [227, 160] width 71 height 11
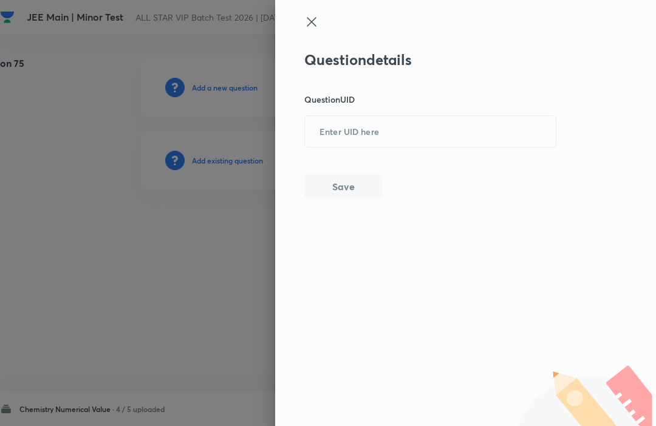
click at [326, 132] on input "text" at bounding box center [430, 132] width 251 height 30
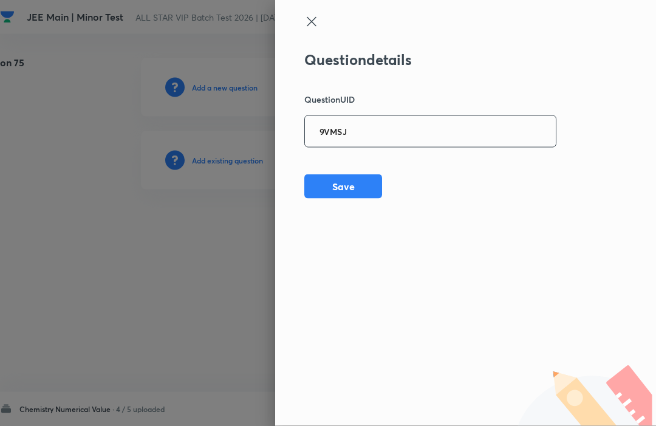
type input "9VMSJ"
click at [602, 129] on div "Question details Question UID 9VMSJ ​ Save" at bounding box center [465, 213] width 381 height 426
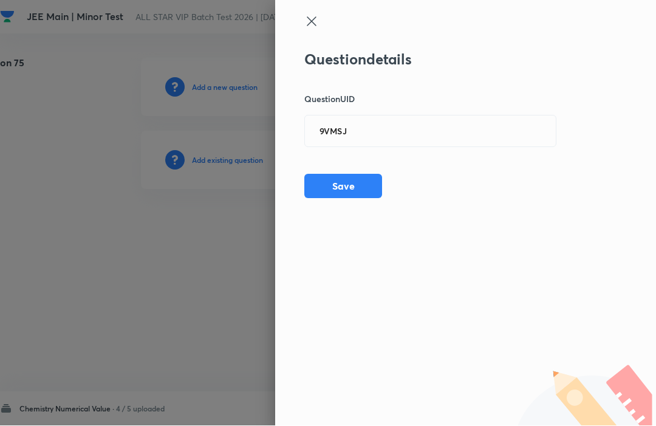
click at [321, 196] on button "Save" at bounding box center [343, 186] width 78 height 24
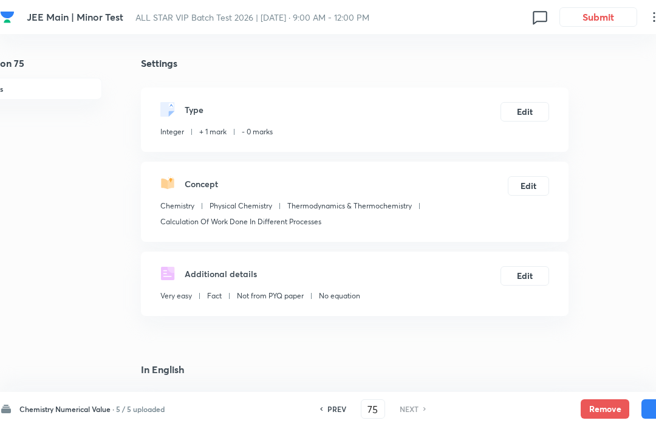
click at [528, 111] on button "Edit" at bounding box center [524, 111] width 49 height 19
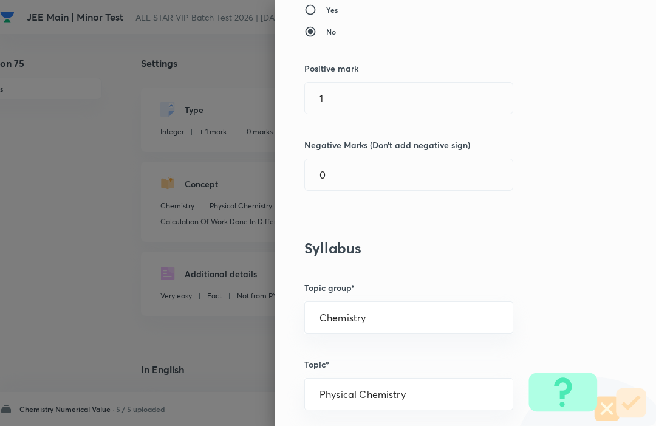
scroll to position [177, 0]
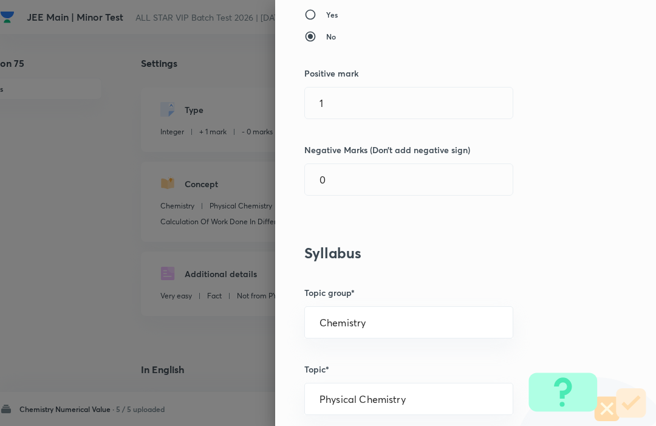
click at [491, 100] on input "1" at bounding box center [409, 102] width 208 height 31
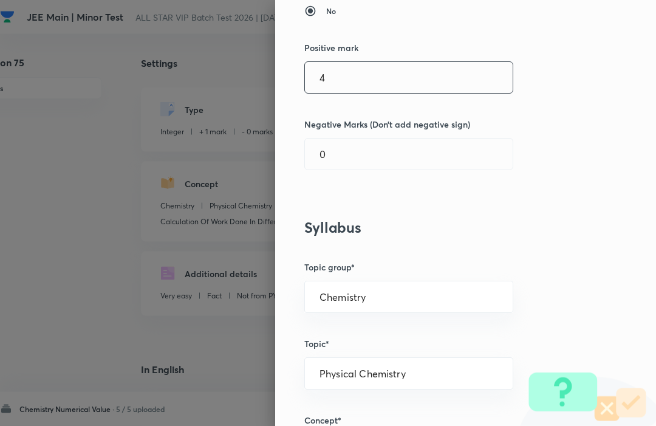
scroll to position [205, 0]
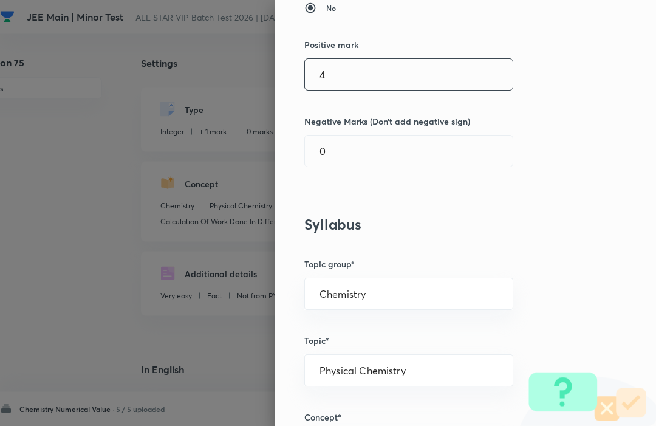
type input "4"
click at [468, 152] on input "0" at bounding box center [409, 151] width 208 height 31
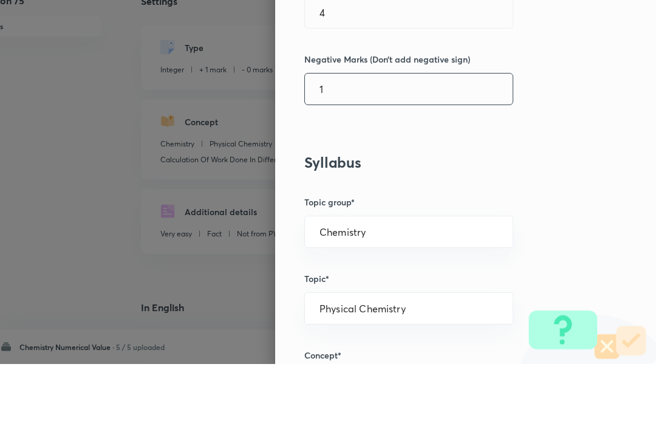
type input "1"
click at [623, 100] on div "Question settings Question type* Integer Does this question have a passage?* Ye…" at bounding box center [465, 213] width 381 height 426
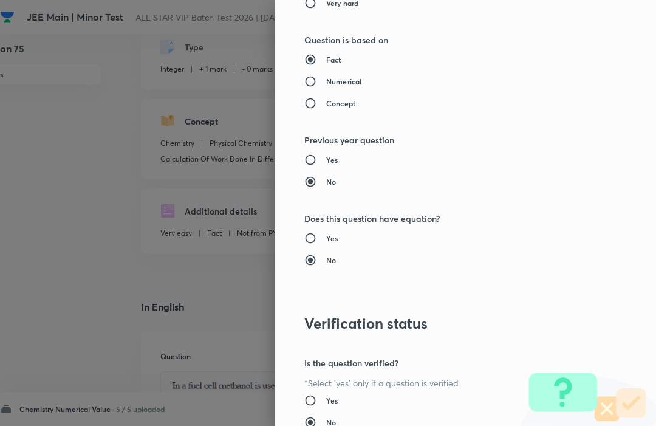
scroll to position [1115, 0]
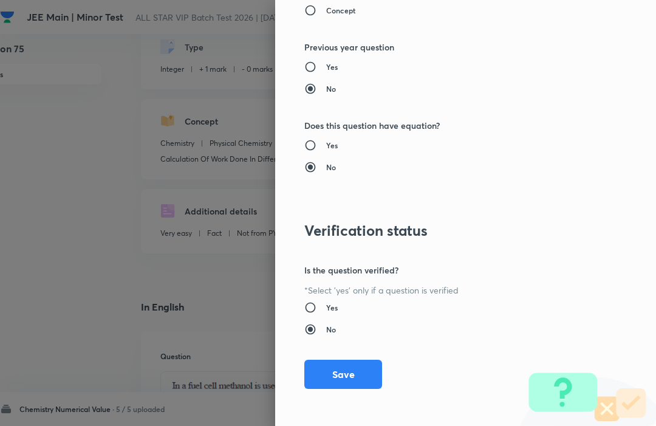
click at [319, 378] on button "Save" at bounding box center [343, 374] width 78 height 29
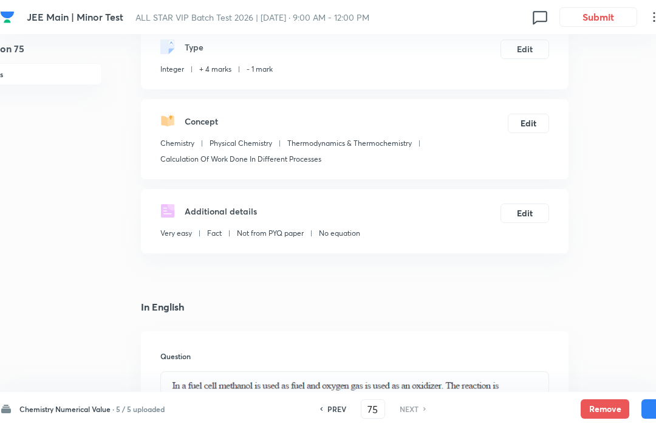
click at [643, 403] on button "Save" at bounding box center [665, 408] width 49 height 19
type input "97"
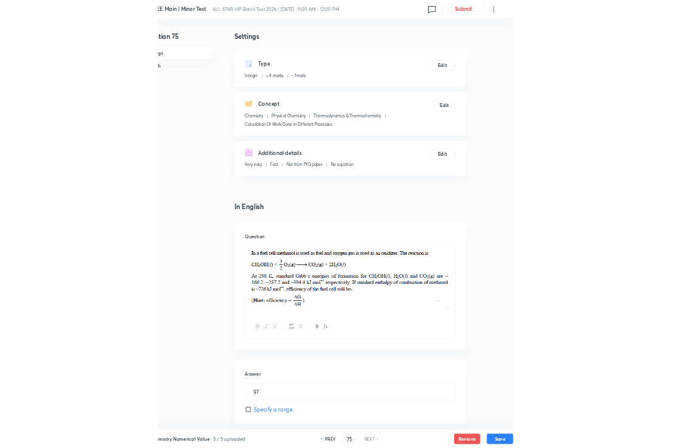
scroll to position [0, 0]
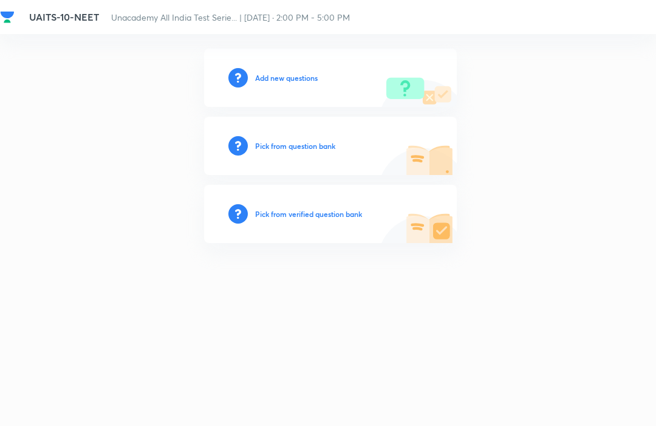
click at [272, 72] on h6 "Add new questions" at bounding box center [286, 77] width 63 height 11
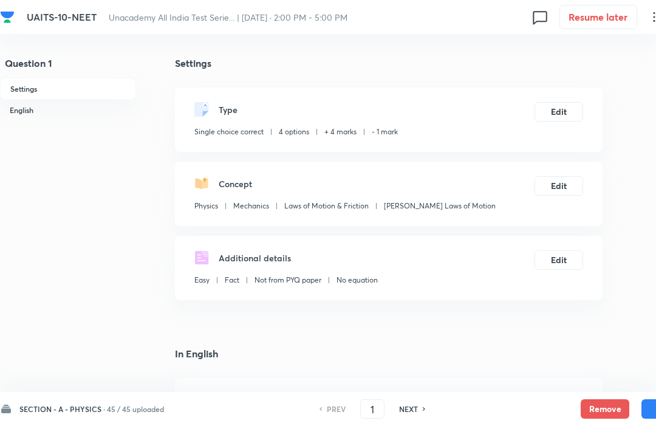
click at [9, 414] on icon at bounding box center [6, 409] width 12 height 12
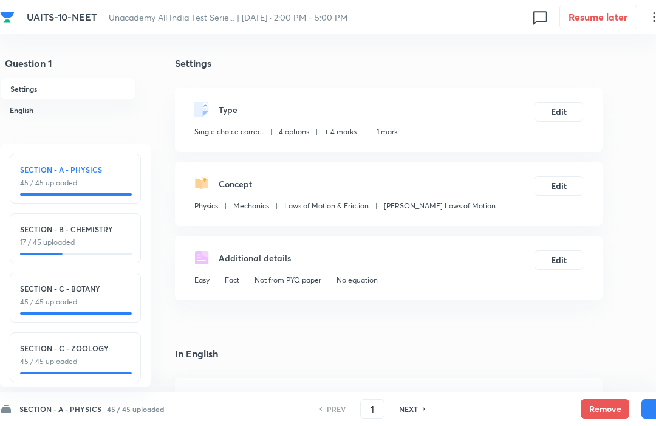
click at [39, 230] on h6 "SECTION - B - CHEMISTRY" at bounding box center [75, 228] width 111 height 11
checkbox input "false"
type input "46"
checkbox input "true"
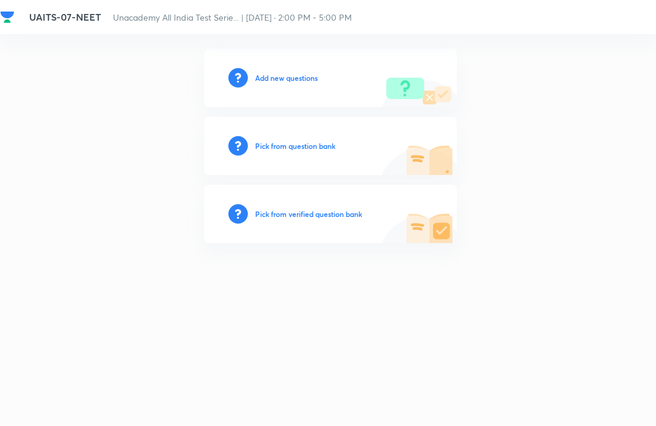
click at [273, 66] on div "Add new questions" at bounding box center [330, 78] width 253 height 58
click at [285, 81] on h6 "Add new questions" at bounding box center [286, 77] width 63 height 11
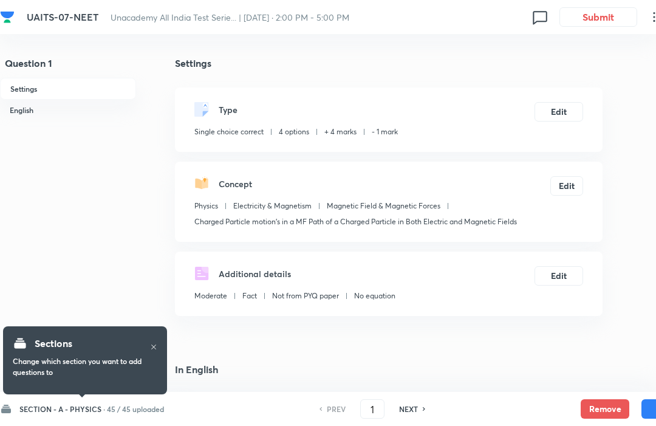
checkbox input "true"
click at [77, 404] on h6 "SECTION - A - PHYSICS ·" at bounding box center [62, 408] width 86 height 11
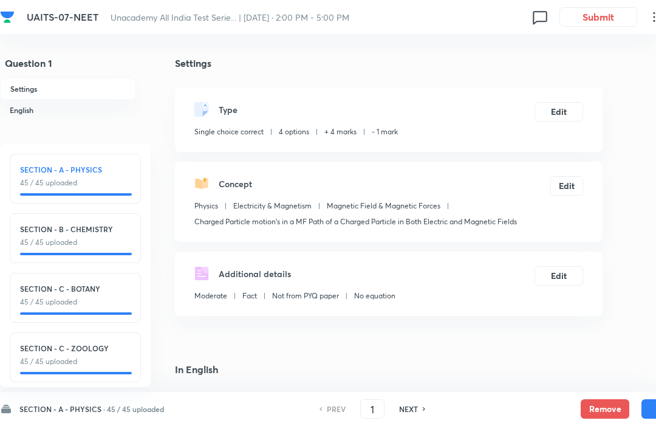
scroll to position [5, 0]
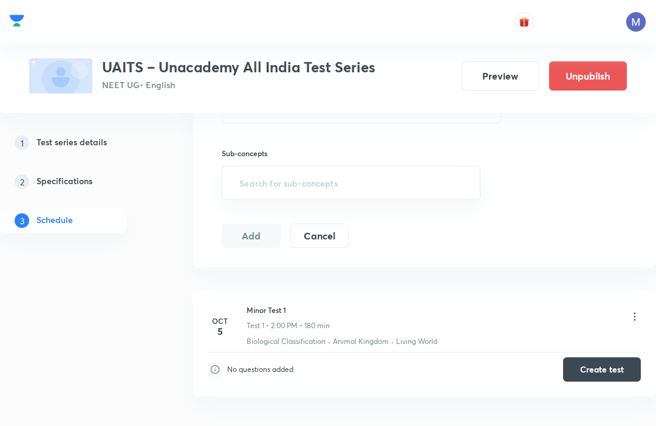
scroll to position [427, 0]
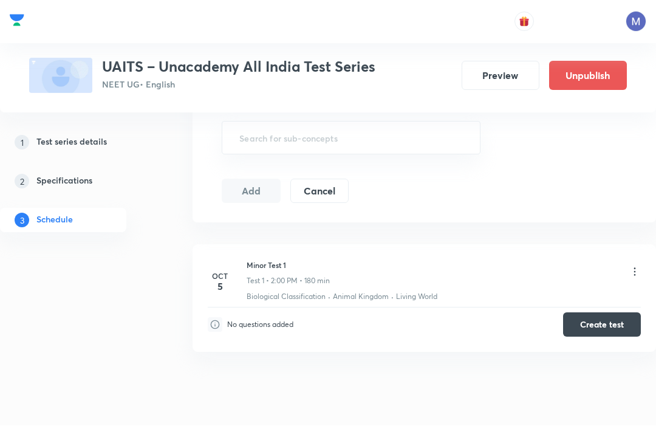
click at [655, 209] on div "Session 2 Live class Test Session title 0/99 ​ Schedule for Oct 4, 2025, 4:12 P…" at bounding box center [424, 4] width 463 height 437
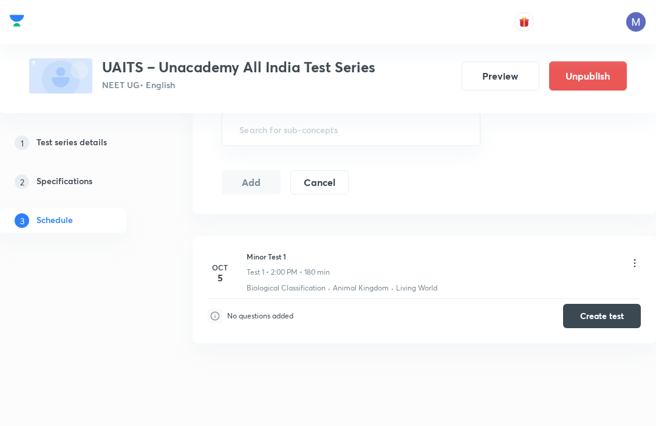
click at [636, 253] on div "Minor Test 1 Test 1 • 2:00 PM • 180 min" at bounding box center [444, 264] width 394 height 27
click at [624, 263] on div "Minor Test 1 Test 1 • 2:00 PM • 180 min" at bounding box center [444, 264] width 394 height 27
click at [629, 257] on icon at bounding box center [635, 263] width 12 height 12
click at [531, 291] on p "Edit" at bounding box center [524, 294] width 15 height 13
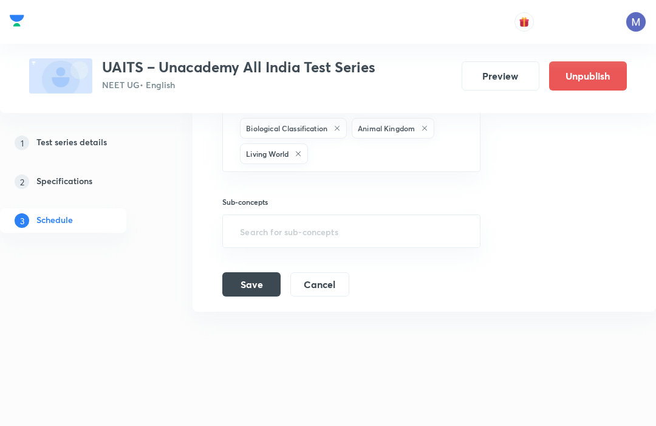
scroll to position [435, 0]
click at [324, 146] on input "text" at bounding box center [387, 154] width 155 height 22
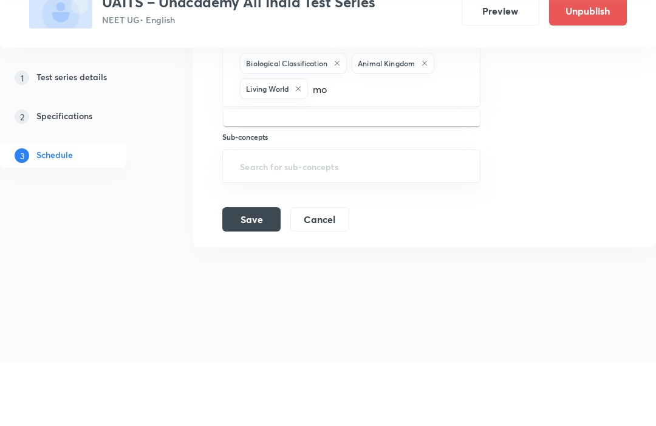
type input "mol"
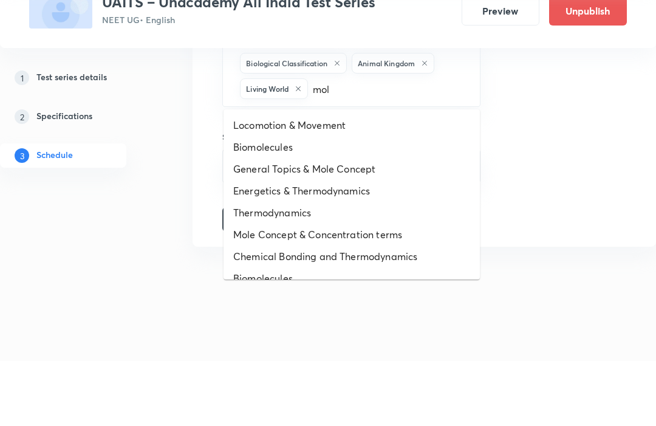
click at [259, 223] on li "General Topics & Mole Concept" at bounding box center [351, 234] width 256 height 22
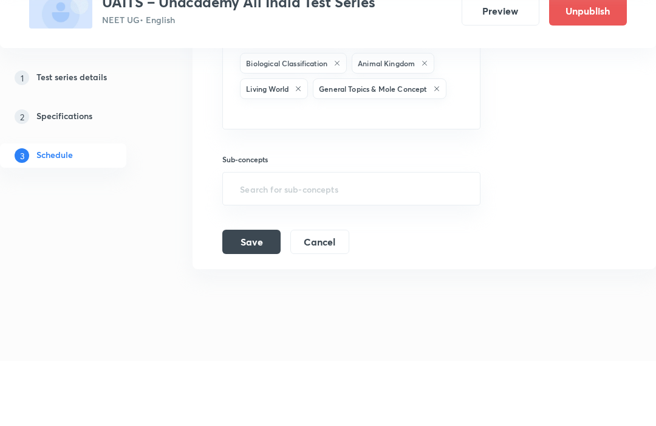
scroll to position [435, 0]
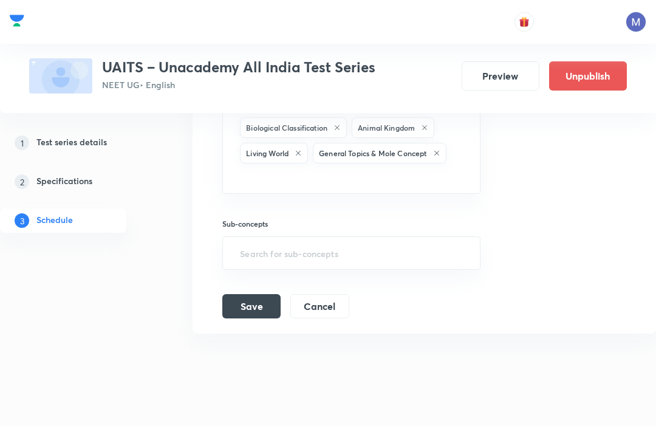
click at [281, 183] on input "text" at bounding box center [350, 177] width 227 height 22
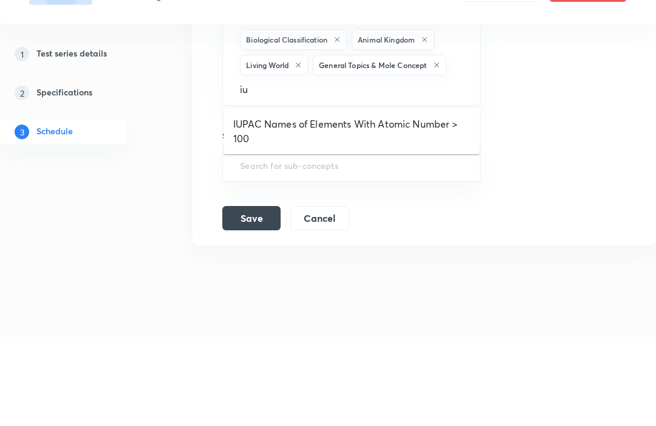
type input "i"
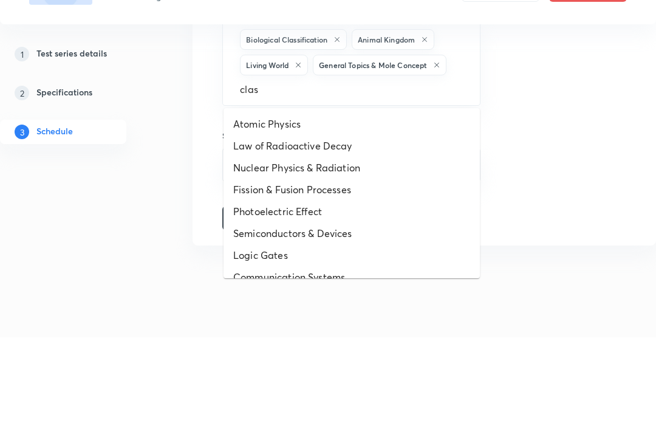
type input "class"
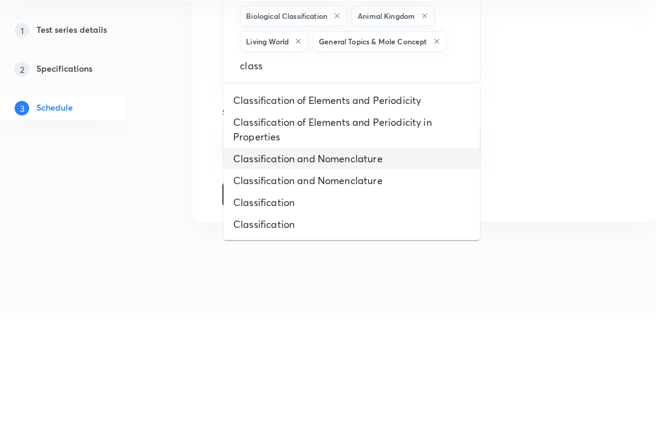
click at [269, 260] on li "Classification and Nomenclature" at bounding box center [351, 271] width 256 height 22
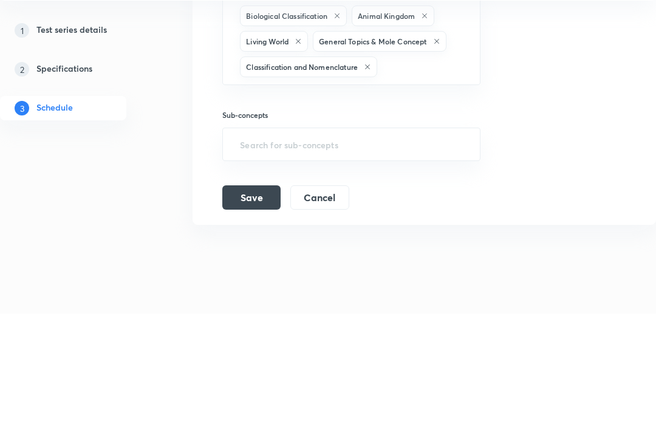
scroll to position [458, 0]
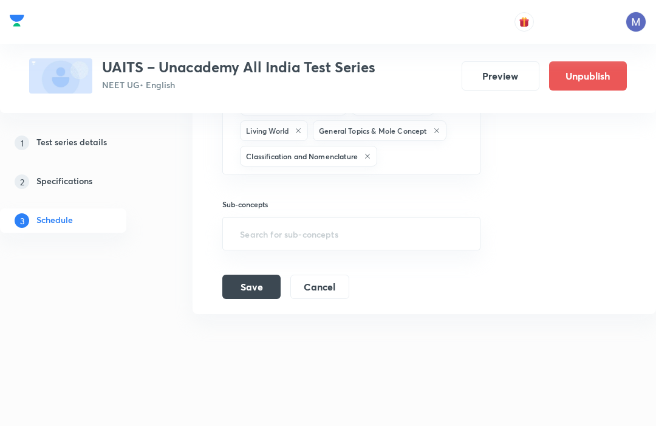
click at [239, 278] on button "Save" at bounding box center [251, 286] width 58 height 24
